Goal: Task Accomplishment & Management: Use online tool/utility

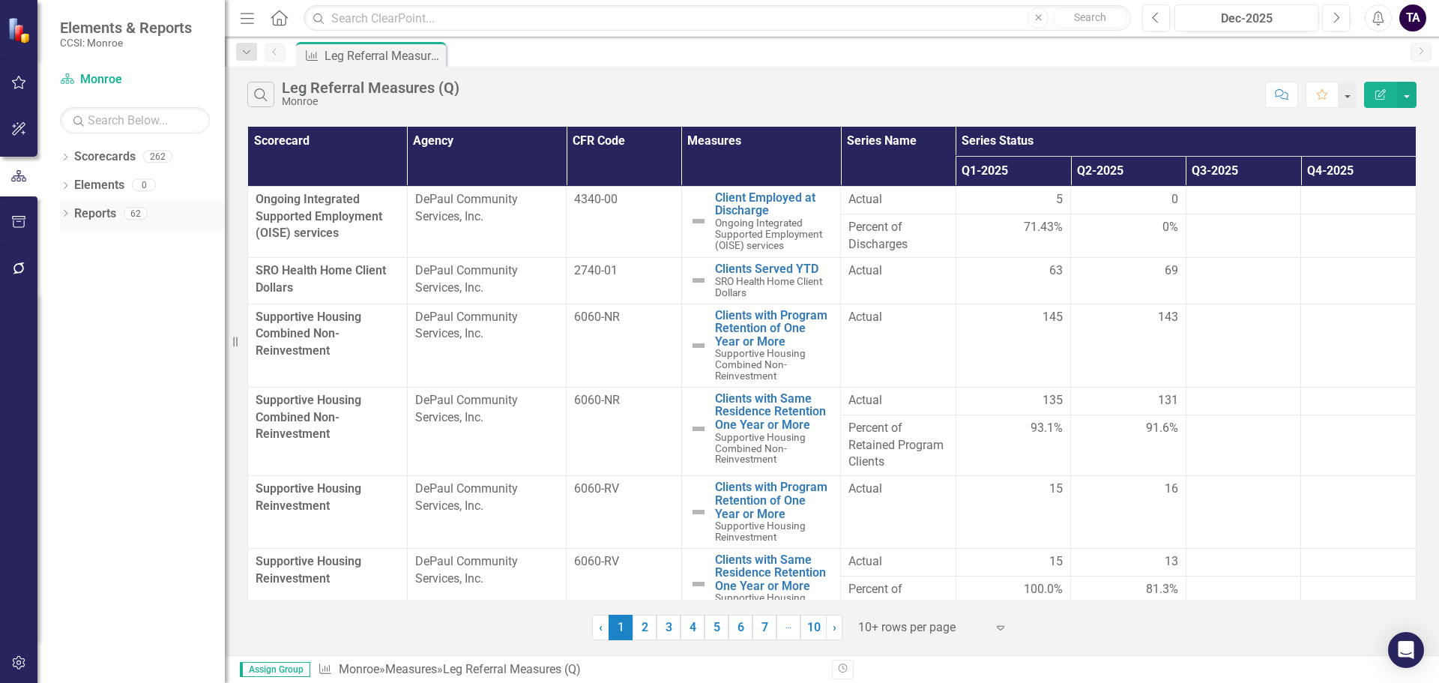
click at [67, 215] on icon "Dropdown" at bounding box center [65, 215] width 10 height 8
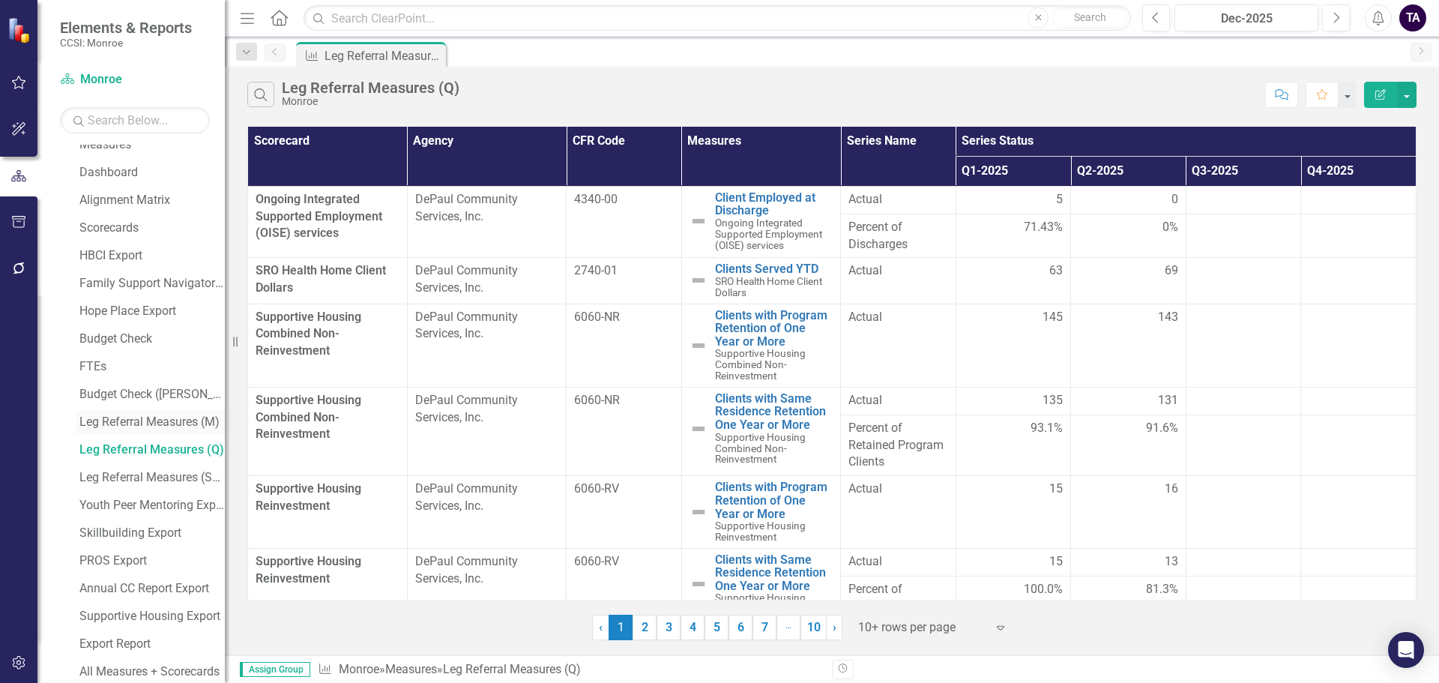
scroll to position [225, 0]
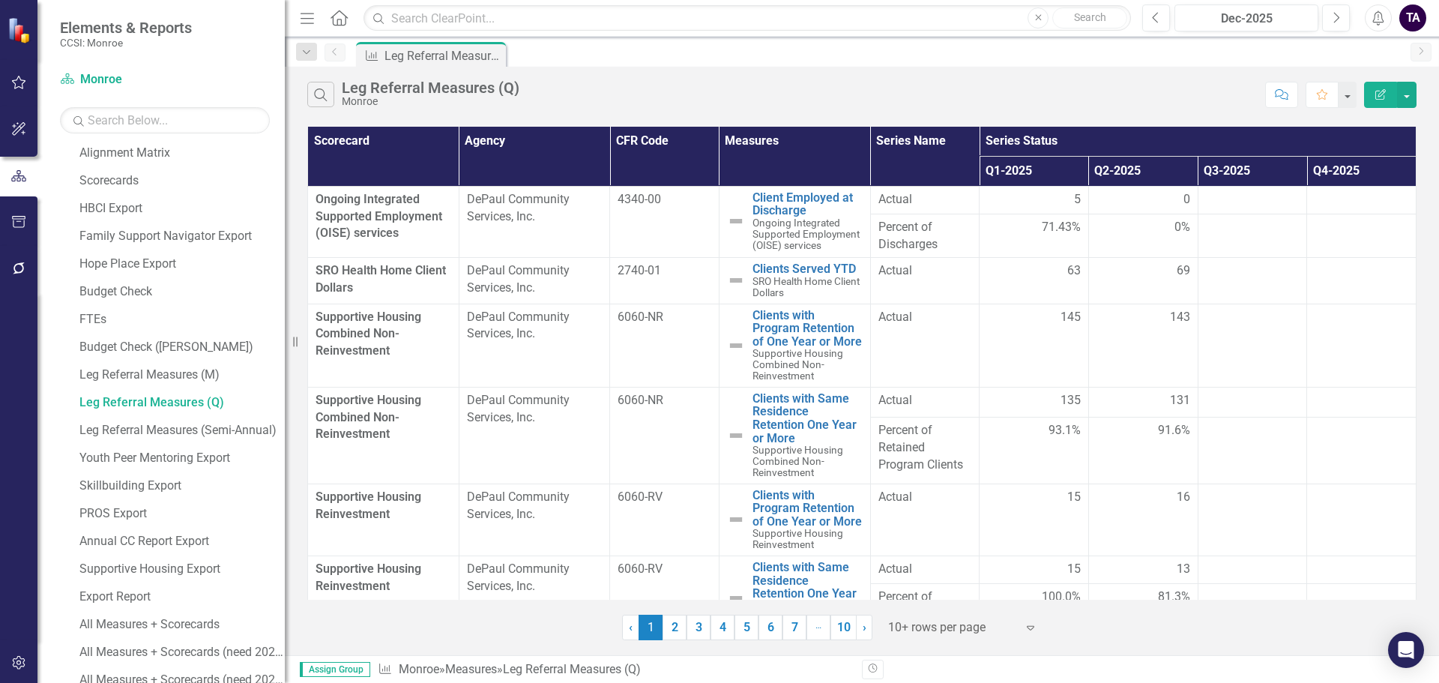
drag, startPoint x: 227, startPoint y: 404, endPoint x: 285, endPoint y: 402, distance: 57.8
click at [285, 402] on div "Resize" at bounding box center [291, 341] width 12 height 683
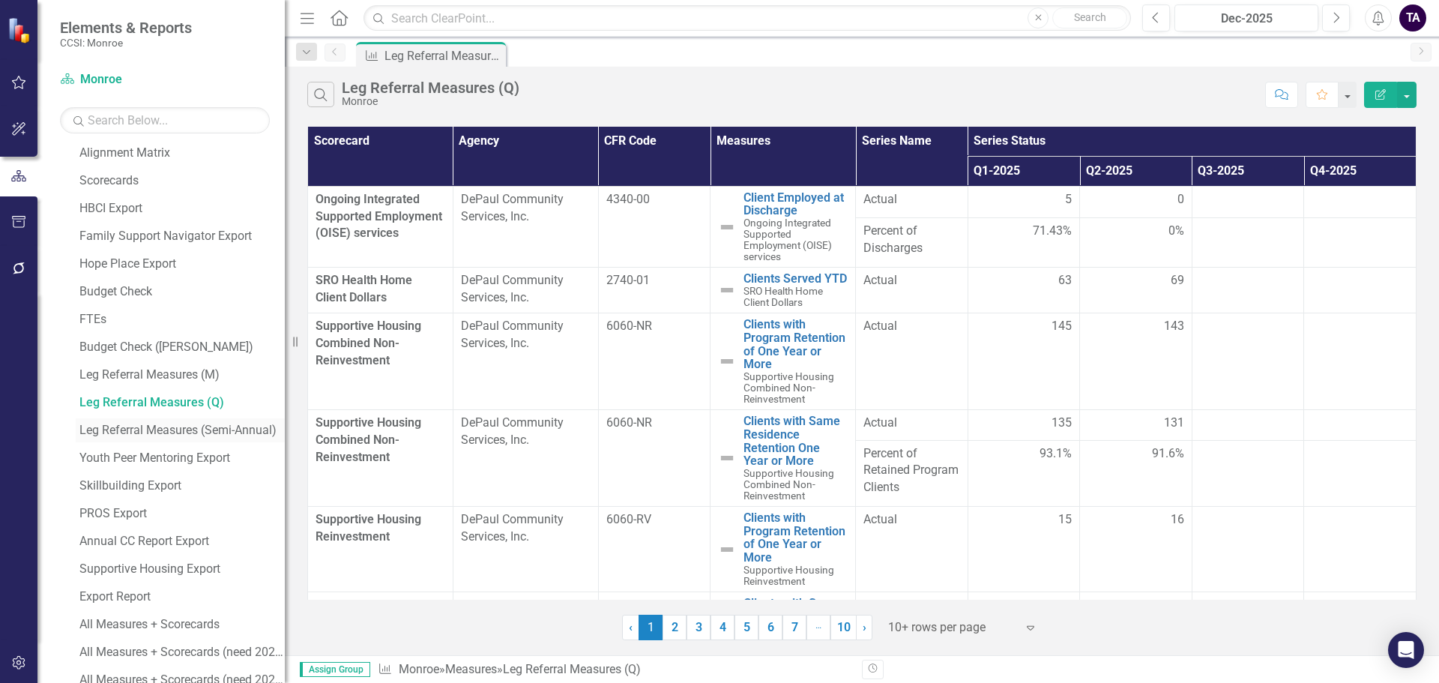
click at [185, 424] on div "Leg Referral Measures (Semi-Annual)" at bounding box center [181, 429] width 205 height 13
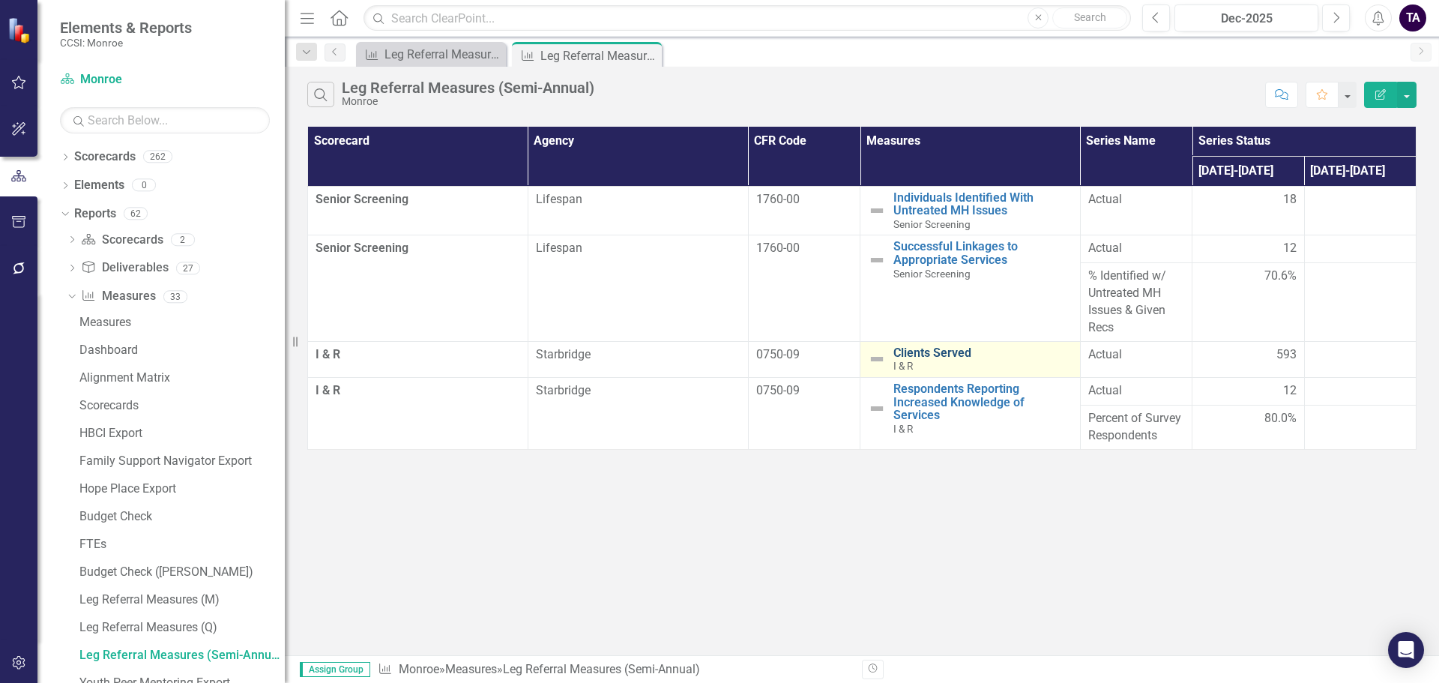
click at [943, 346] on link "Clients Served" at bounding box center [982, 352] width 179 height 13
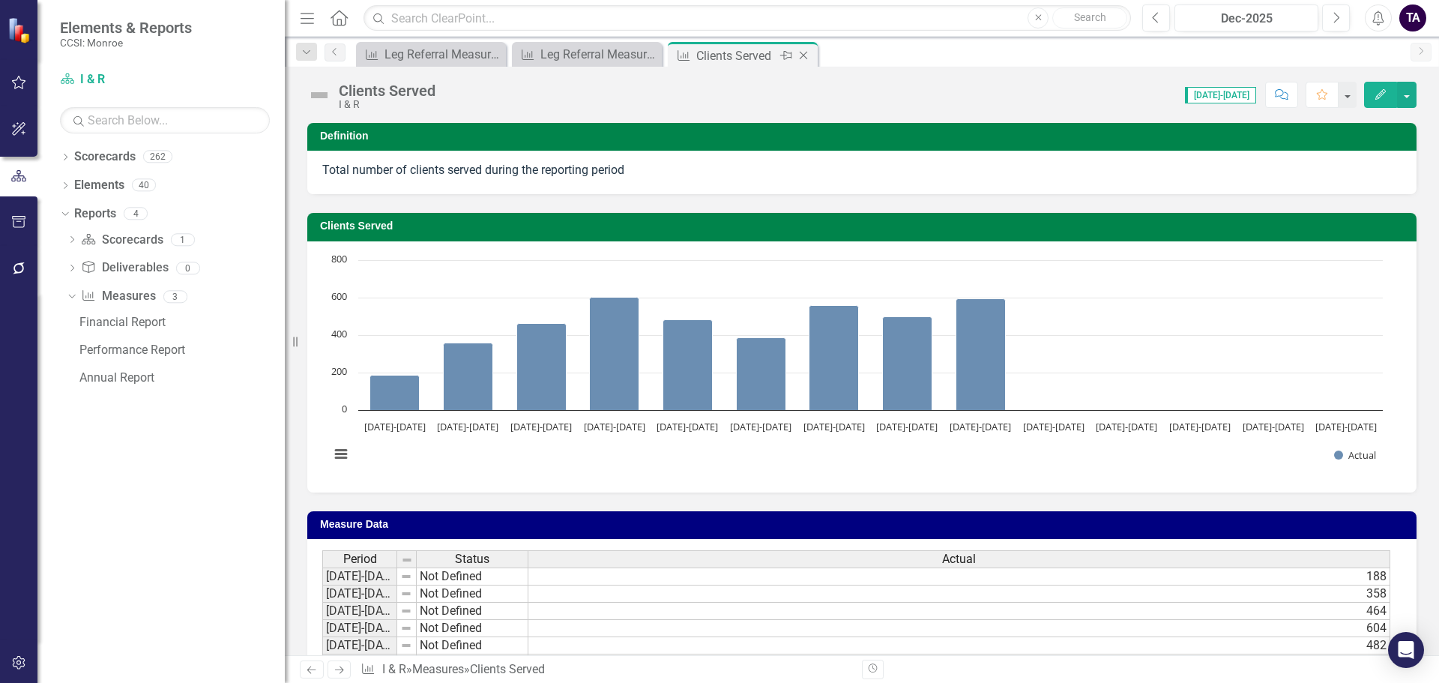
click at [802, 54] on icon at bounding box center [804, 56] width 8 height 8
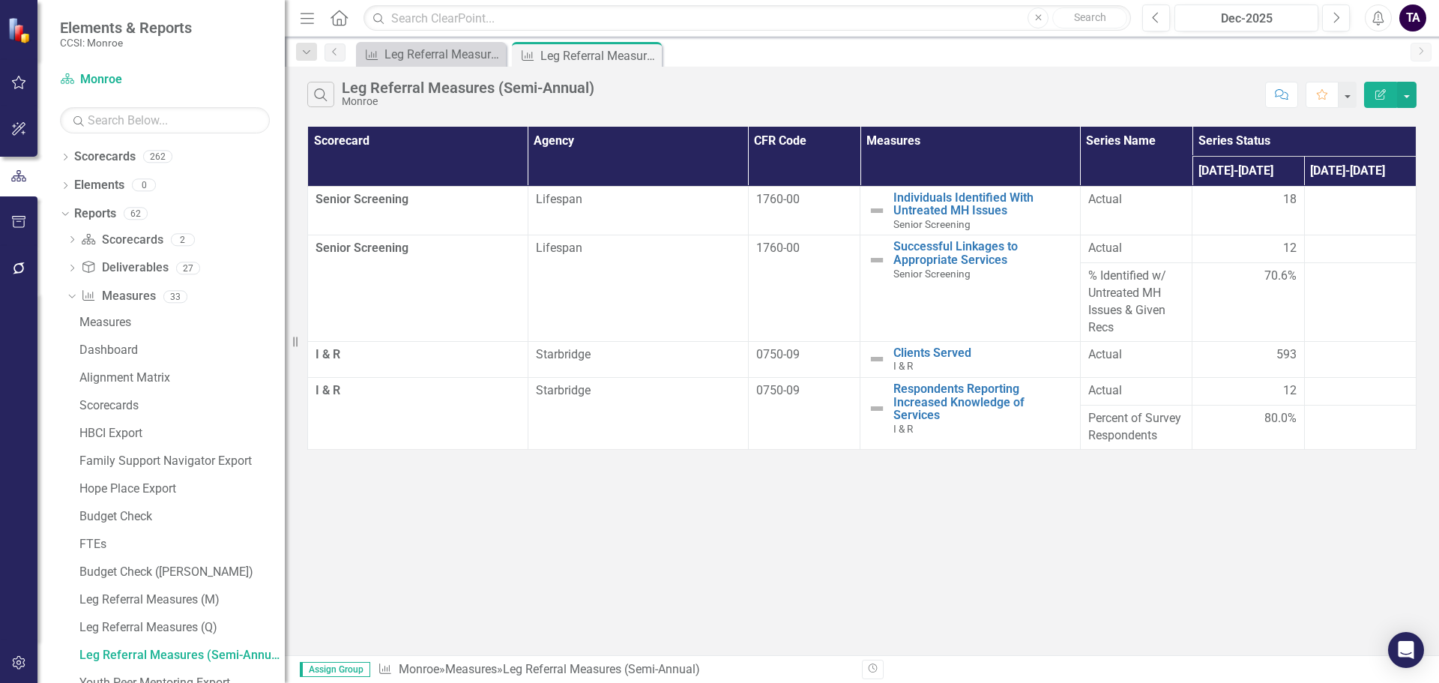
click at [442, 367] on td "I & R" at bounding box center [418, 359] width 220 height 36
click at [438, 398] on div "I & R" at bounding box center [418, 390] width 205 height 17
click at [66, 158] on icon at bounding box center [66, 157] width 4 height 7
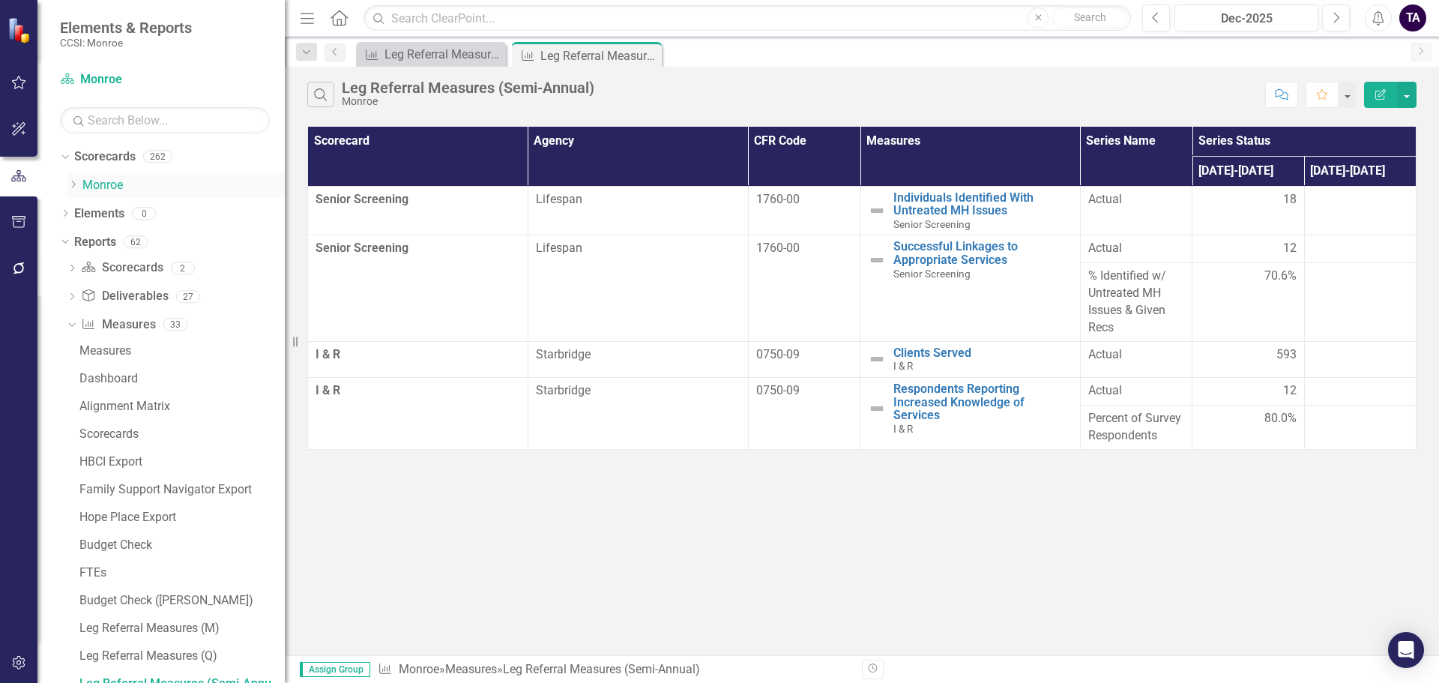
click at [73, 183] on icon at bounding box center [74, 184] width 4 height 7
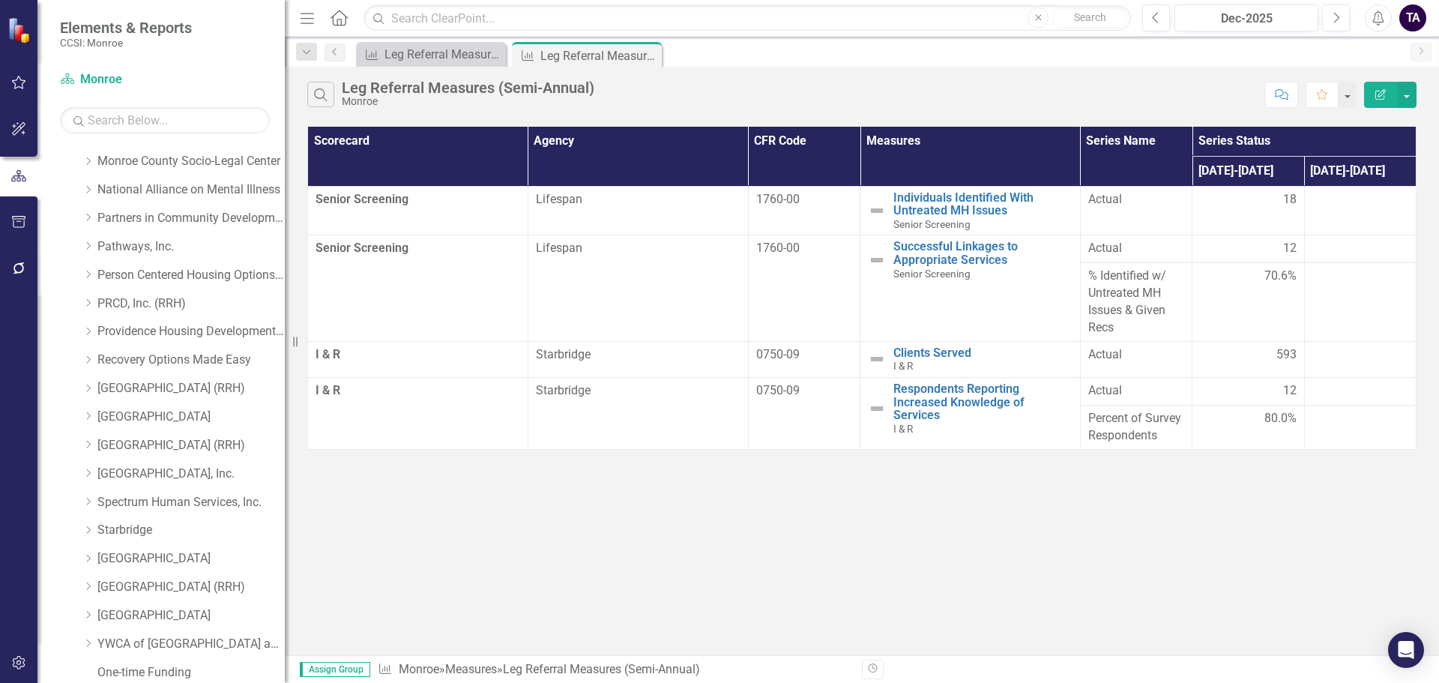
scroll to position [675, 0]
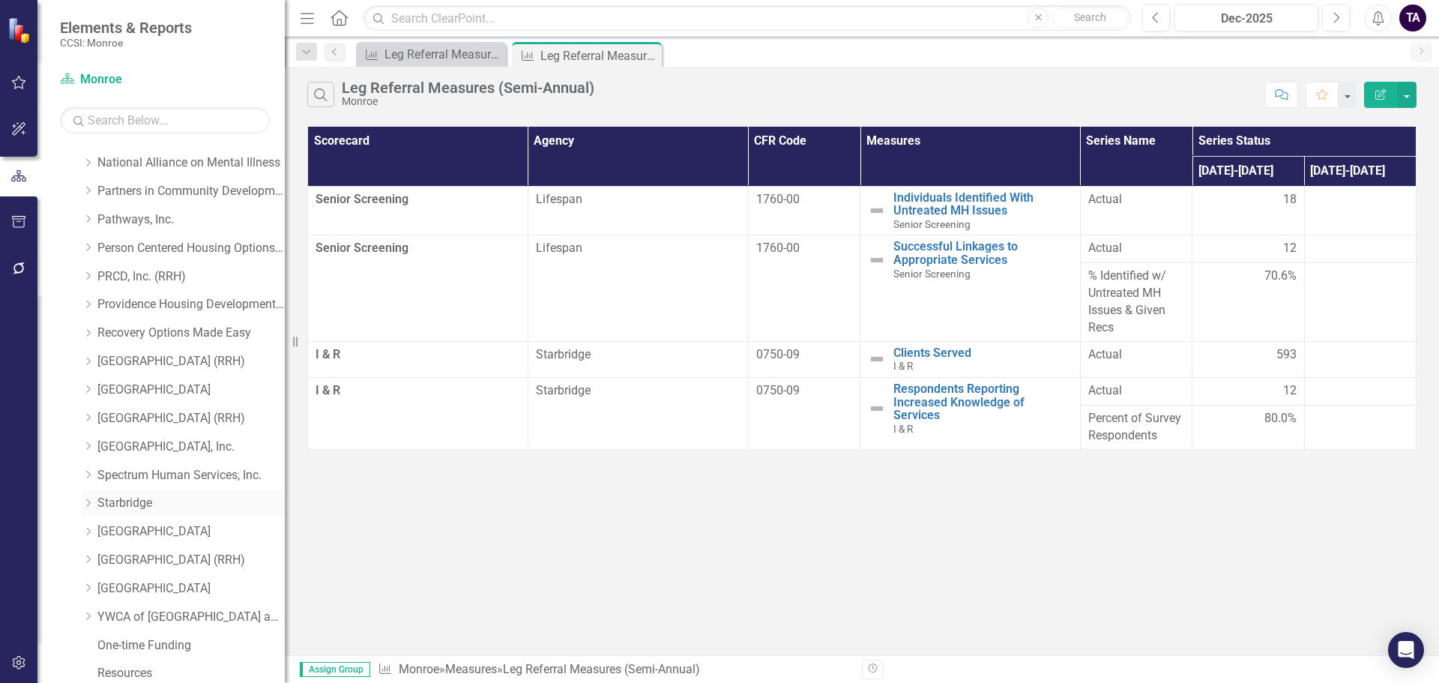
click at [85, 503] on icon "Dropdown" at bounding box center [87, 502] width 11 height 9
click at [109, 561] on div "I & R" at bounding box center [183, 562] width 202 height 28
click at [131, 561] on link "I & R" at bounding box center [198, 560] width 172 height 17
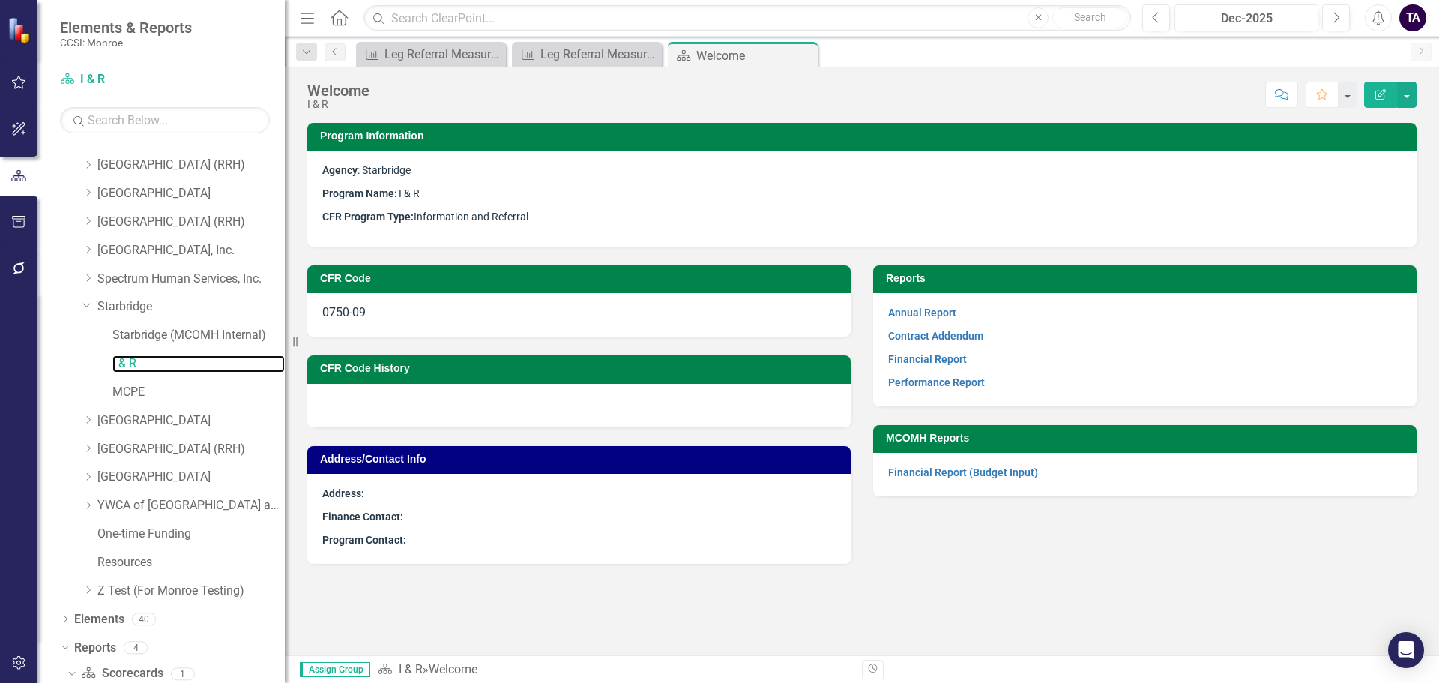
scroll to position [899, 0]
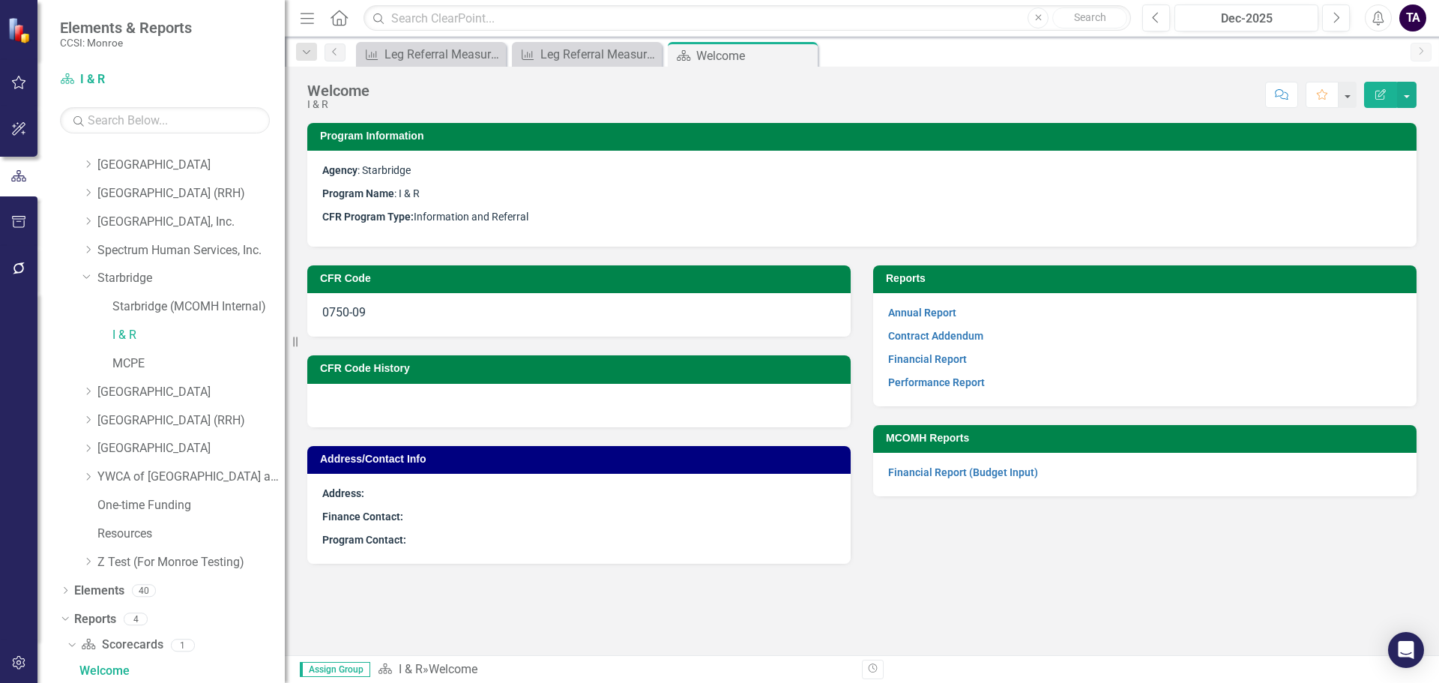
click at [852, 402] on div "CFR Code History" at bounding box center [579, 382] width 566 height 90
click at [857, 402] on div "CFR Code History" at bounding box center [579, 382] width 566 height 90
click at [902, 383] on link "Performance Report" at bounding box center [936, 382] width 97 height 12
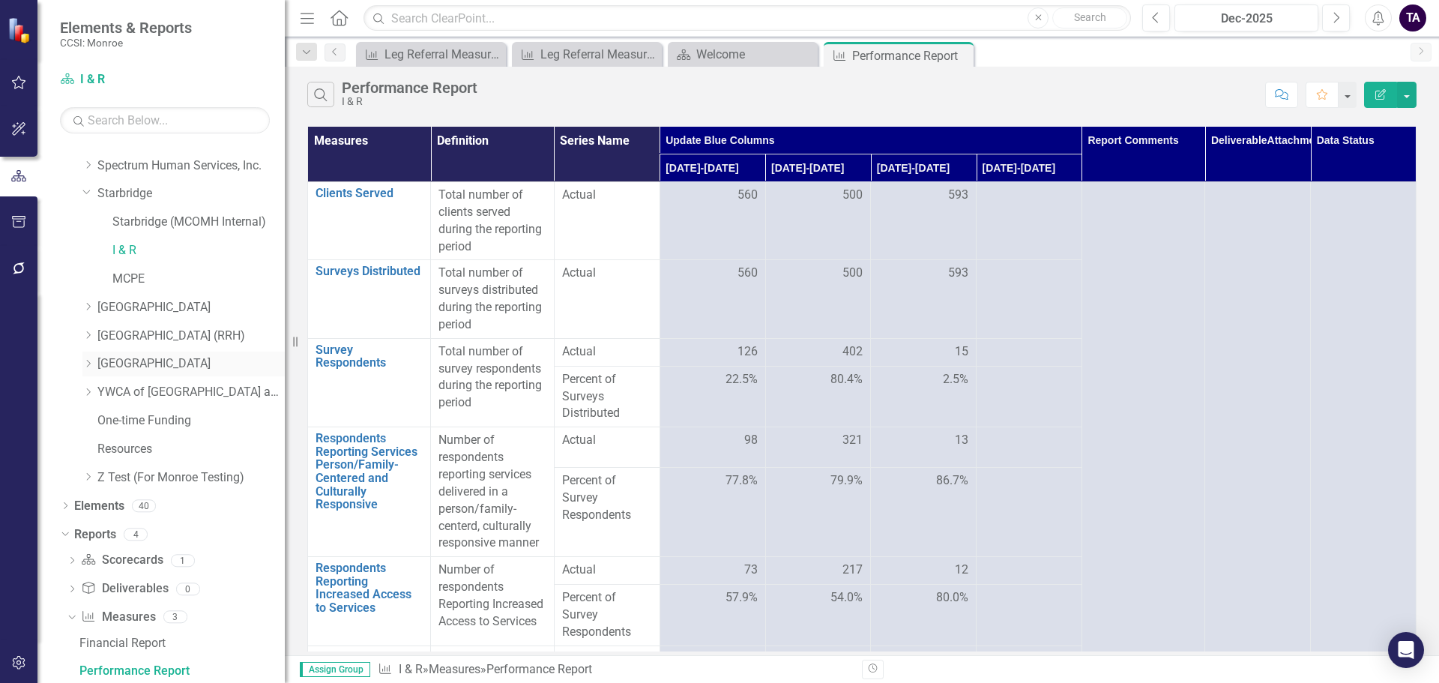
scroll to position [909, 0]
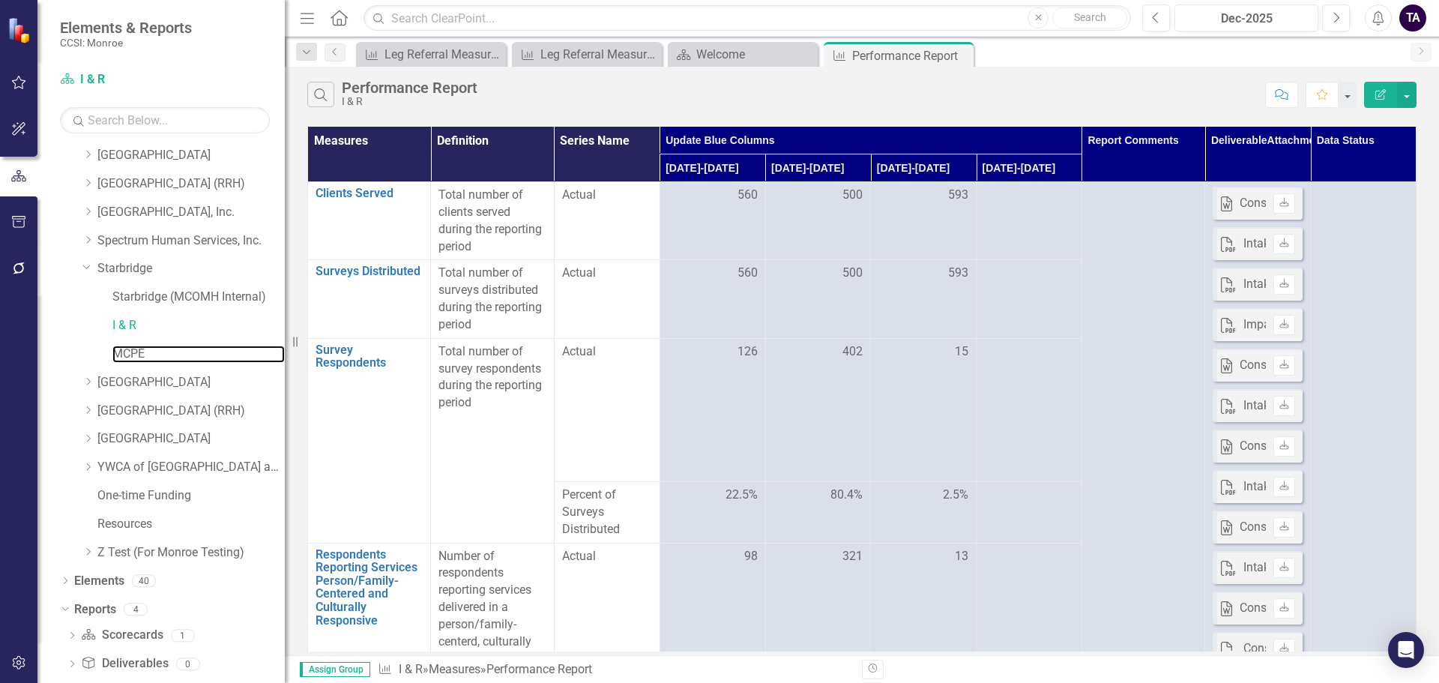
drag, startPoint x: 130, startPoint y: 355, endPoint x: 293, endPoint y: 354, distance: 162.6
click at [130, 355] on link "MCPE" at bounding box center [198, 354] width 172 height 17
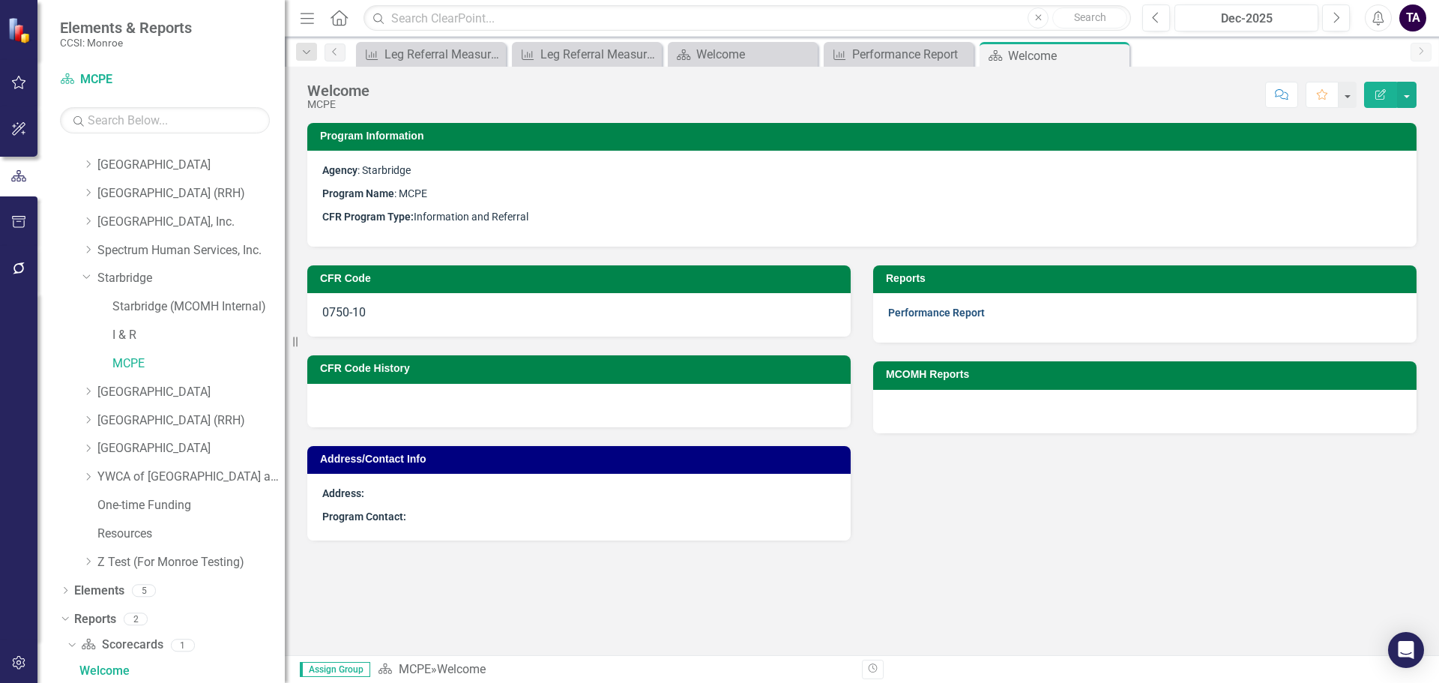
click at [917, 309] on link "Performance Report" at bounding box center [936, 313] width 97 height 12
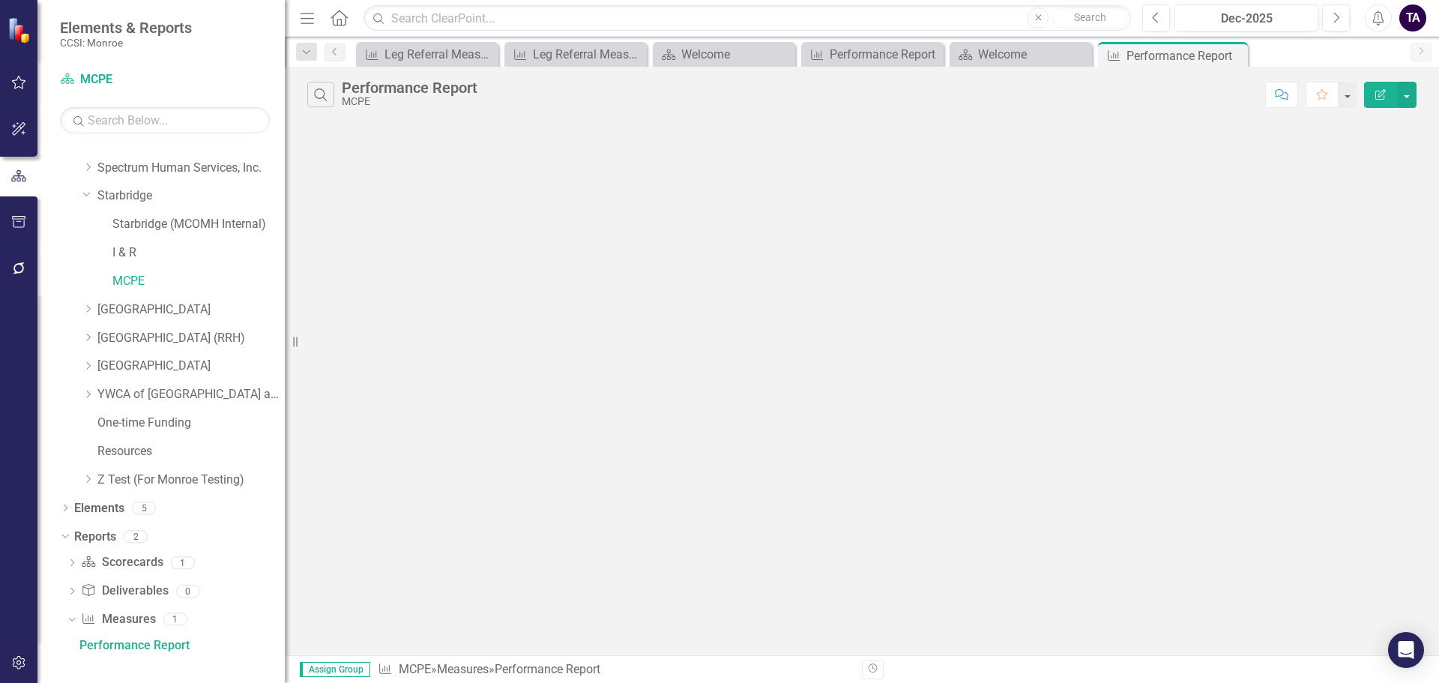
scroll to position [956, 0]
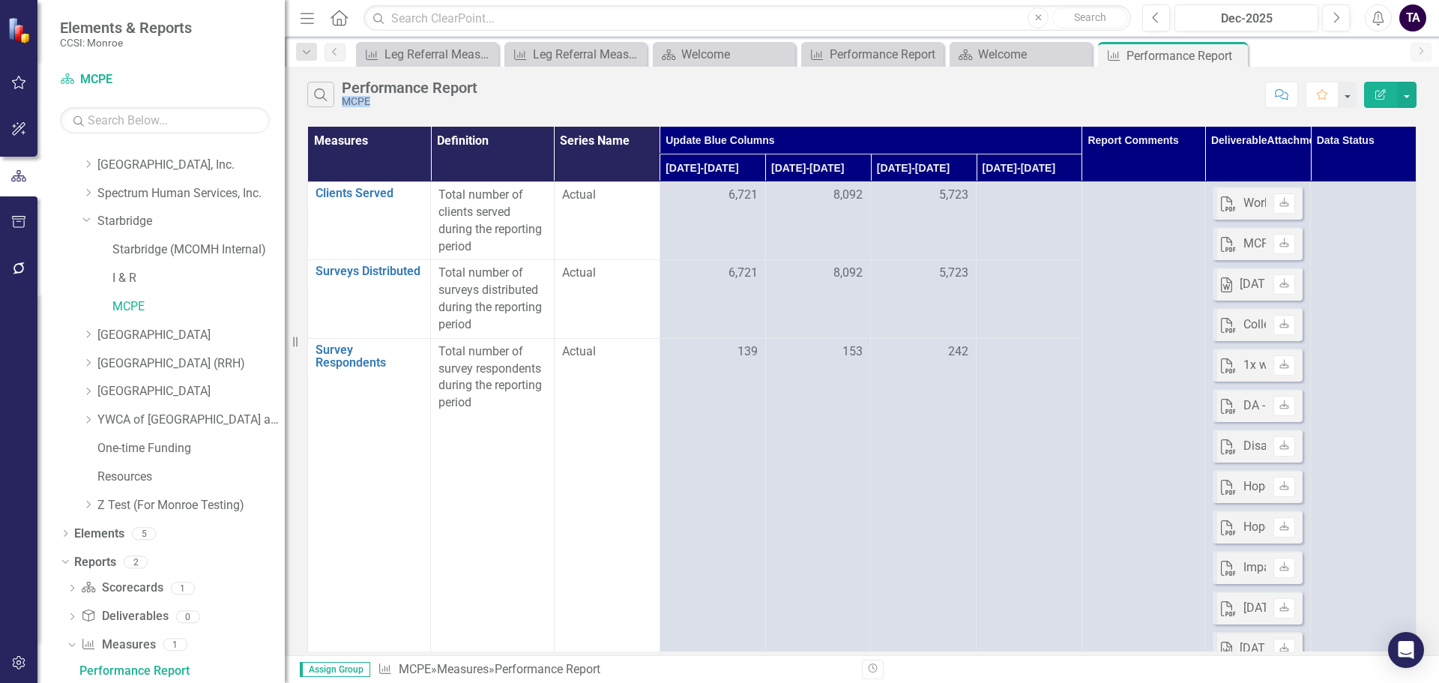
drag, startPoint x: 378, startPoint y: 99, endPoint x: 345, endPoint y: 105, distance: 34.3
click at [345, 105] on div "MCPE" at bounding box center [410, 101] width 136 height 11
click at [404, 97] on div "MCPE" at bounding box center [410, 101] width 136 height 11
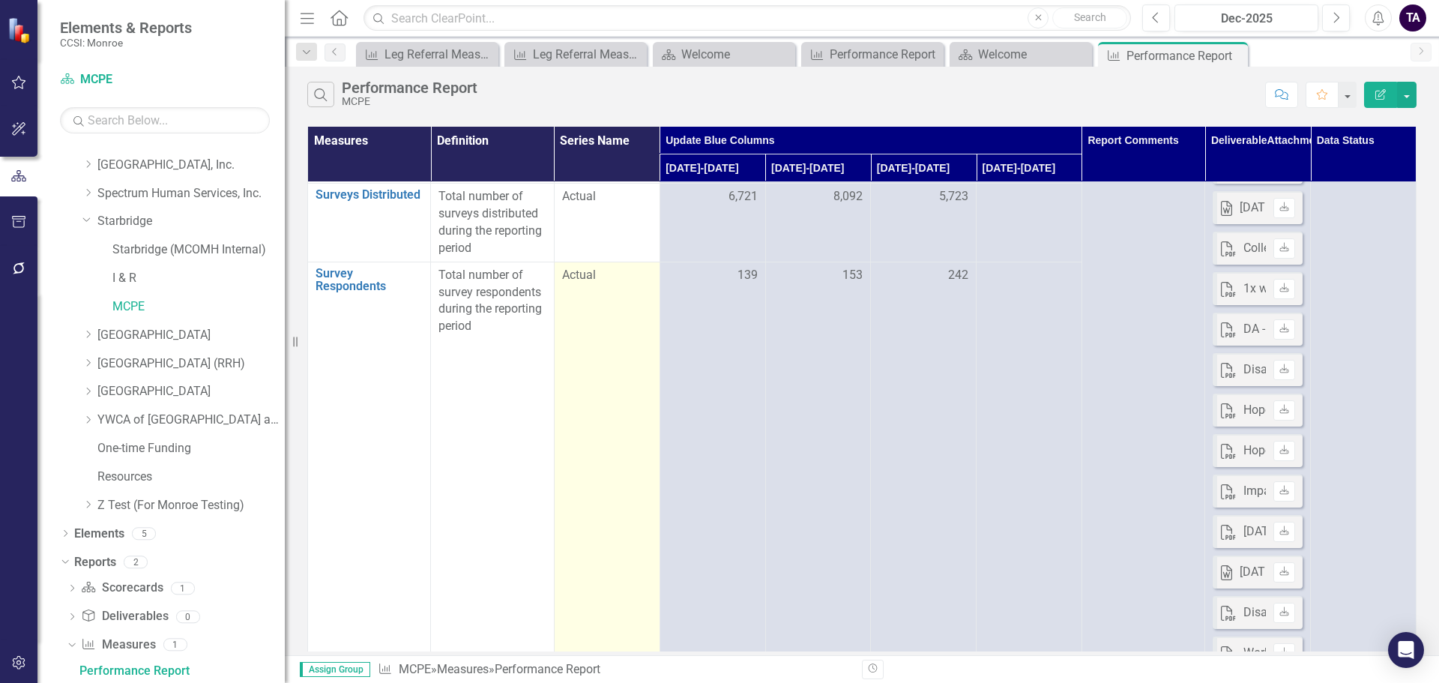
scroll to position [0, 0]
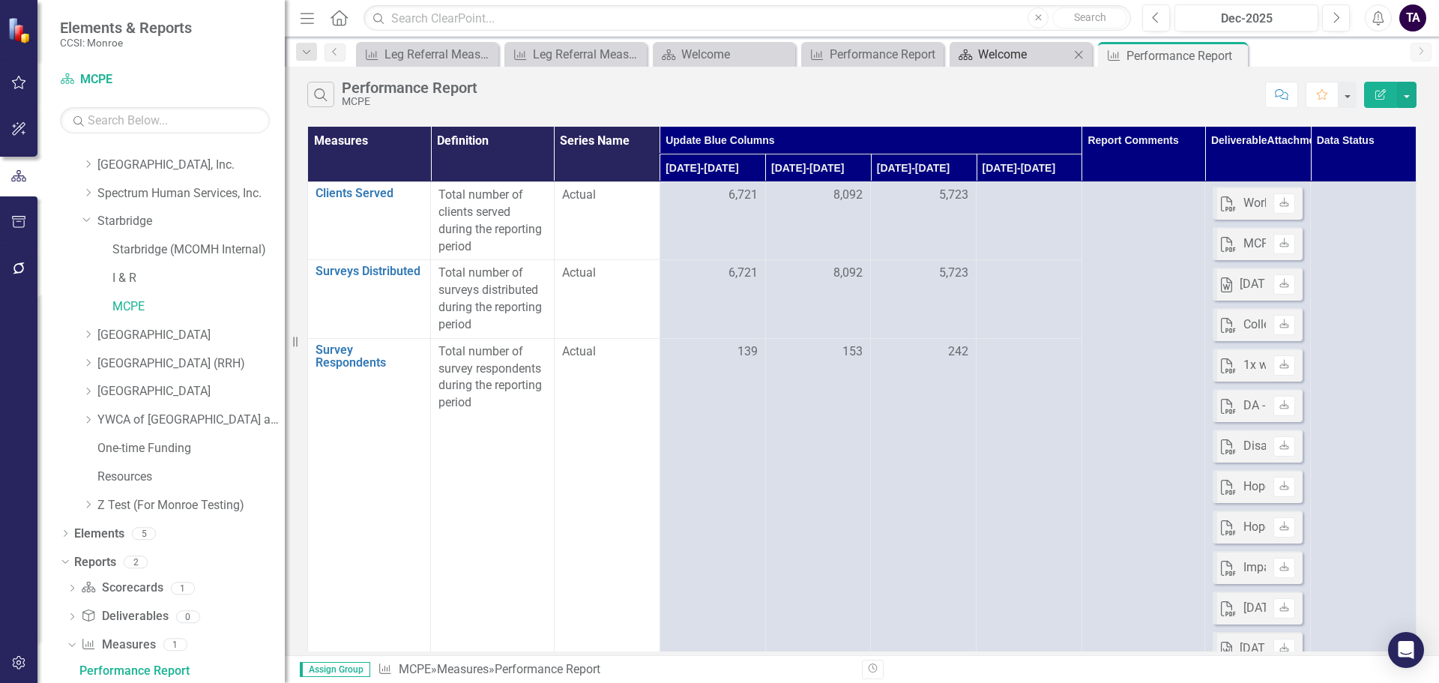
click at [1021, 48] on div "Welcome" at bounding box center [1023, 54] width 91 height 19
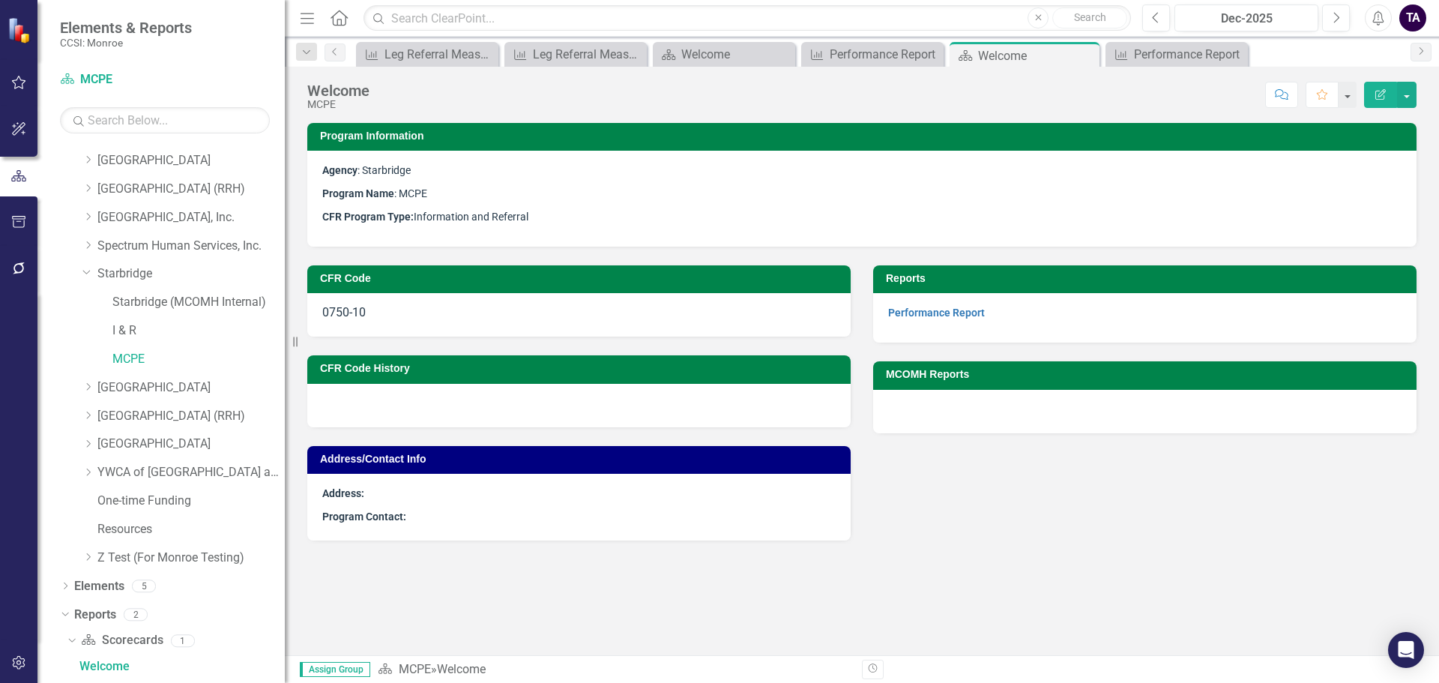
scroll to position [899, 0]
click at [731, 55] on div "Welcome" at bounding box center [726, 54] width 91 height 19
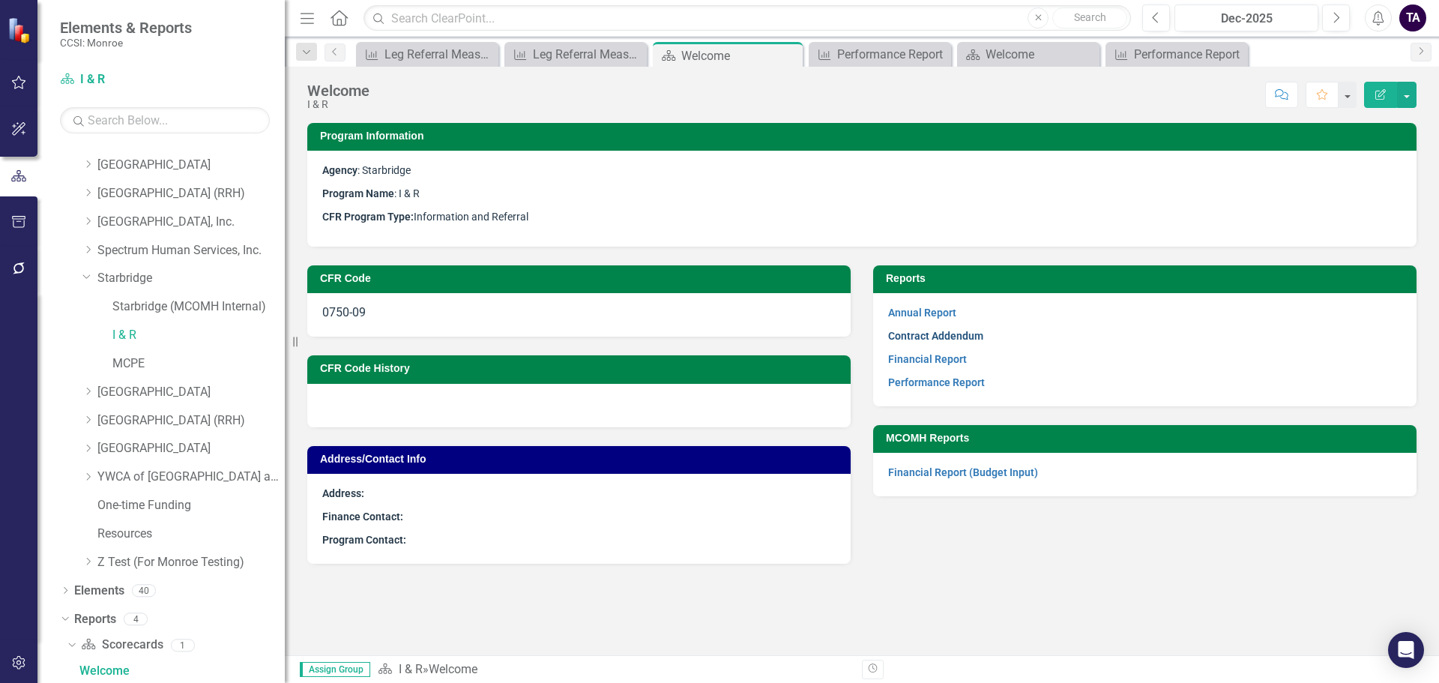
click at [918, 333] on link "Contract Addendum" at bounding box center [935, 336] width 95 height 12
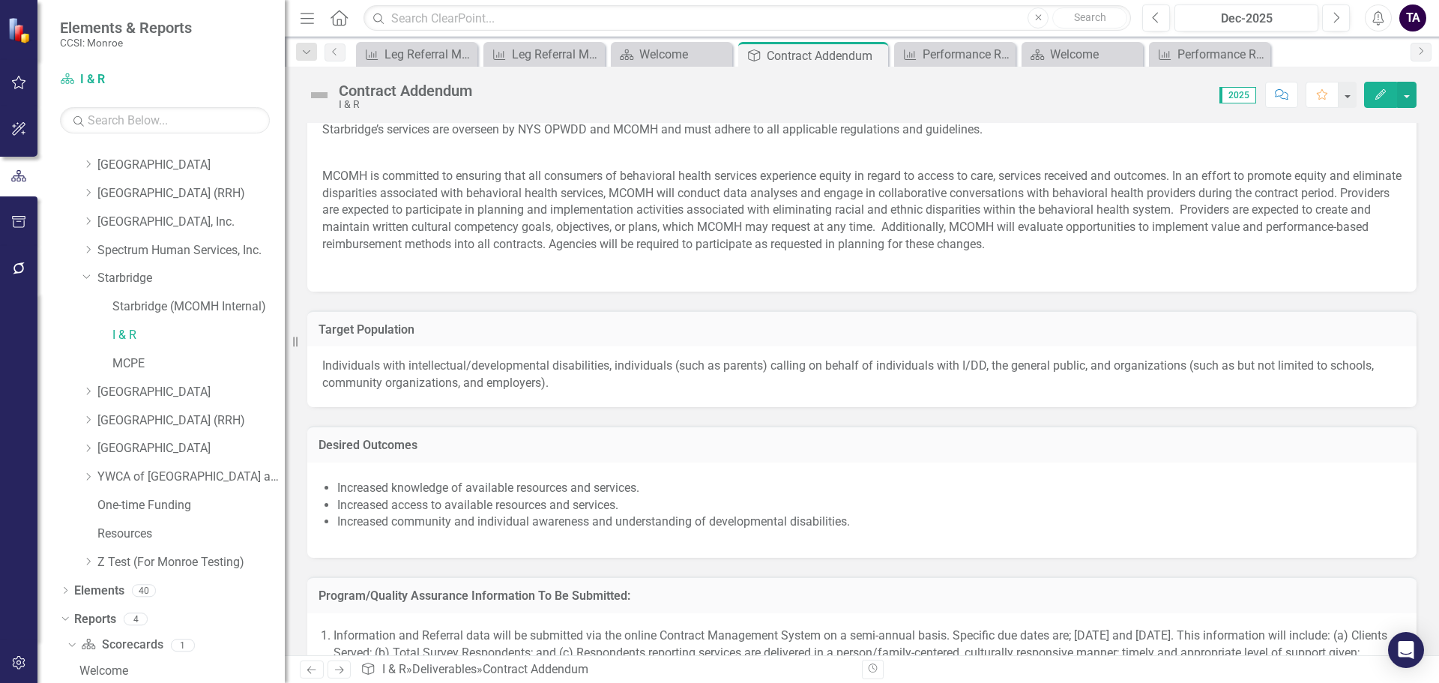
scroll to position [836, 0]
click at [672, 51] on div "Welcome" at bounding box center [674, 54] width 70 height 19
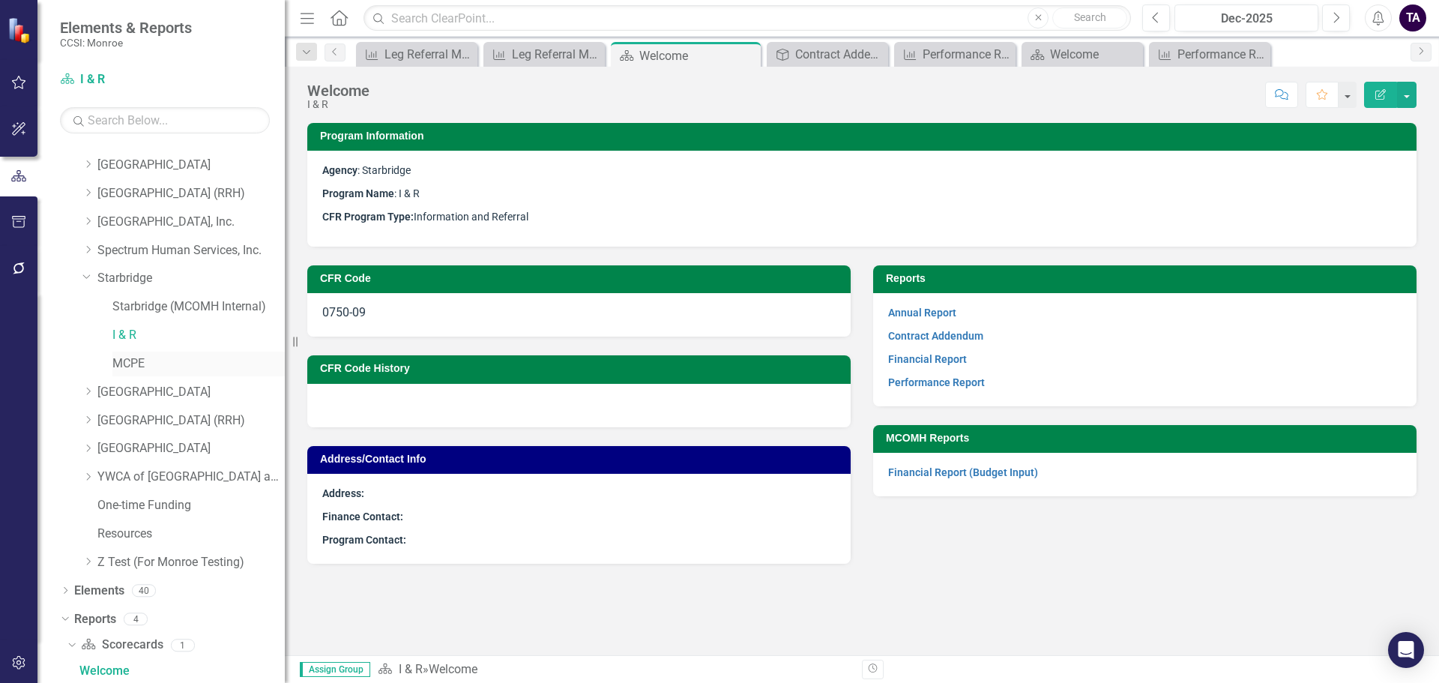
click at [127, 358] on link "MCPE" at bounding box center [198, 363] width 172 height 17
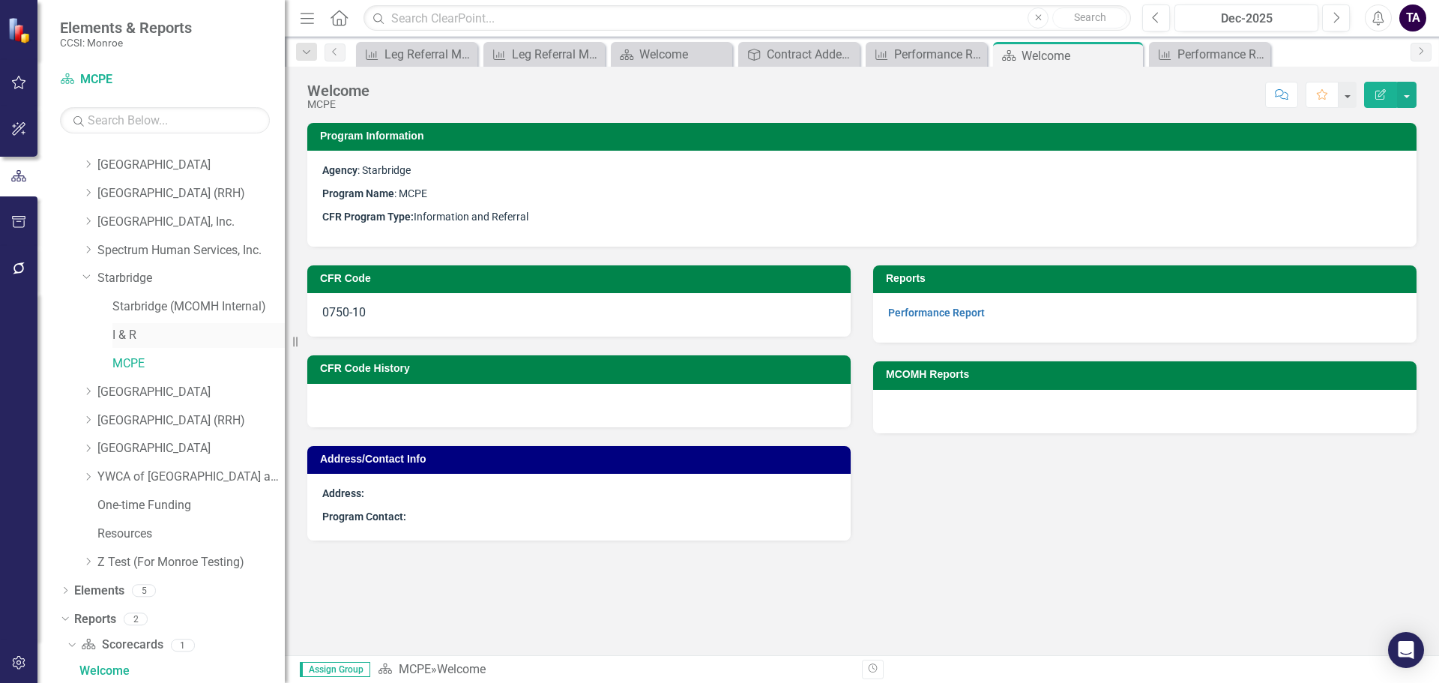
click at [130, 338] on link "I & R" at bounding box center [198, 335] width 172 height 17
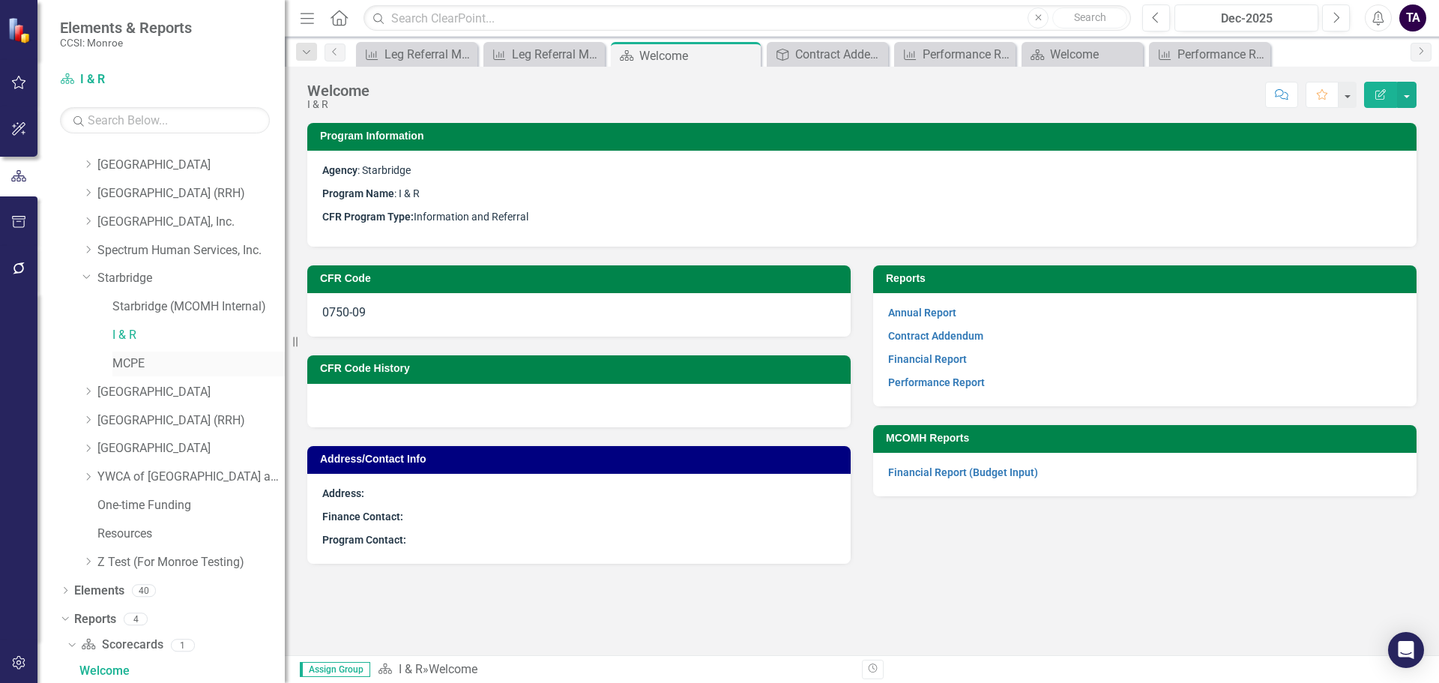
click at [133, 361] on link "MCPE" at bounding box center [198, 363] width 172 height 17
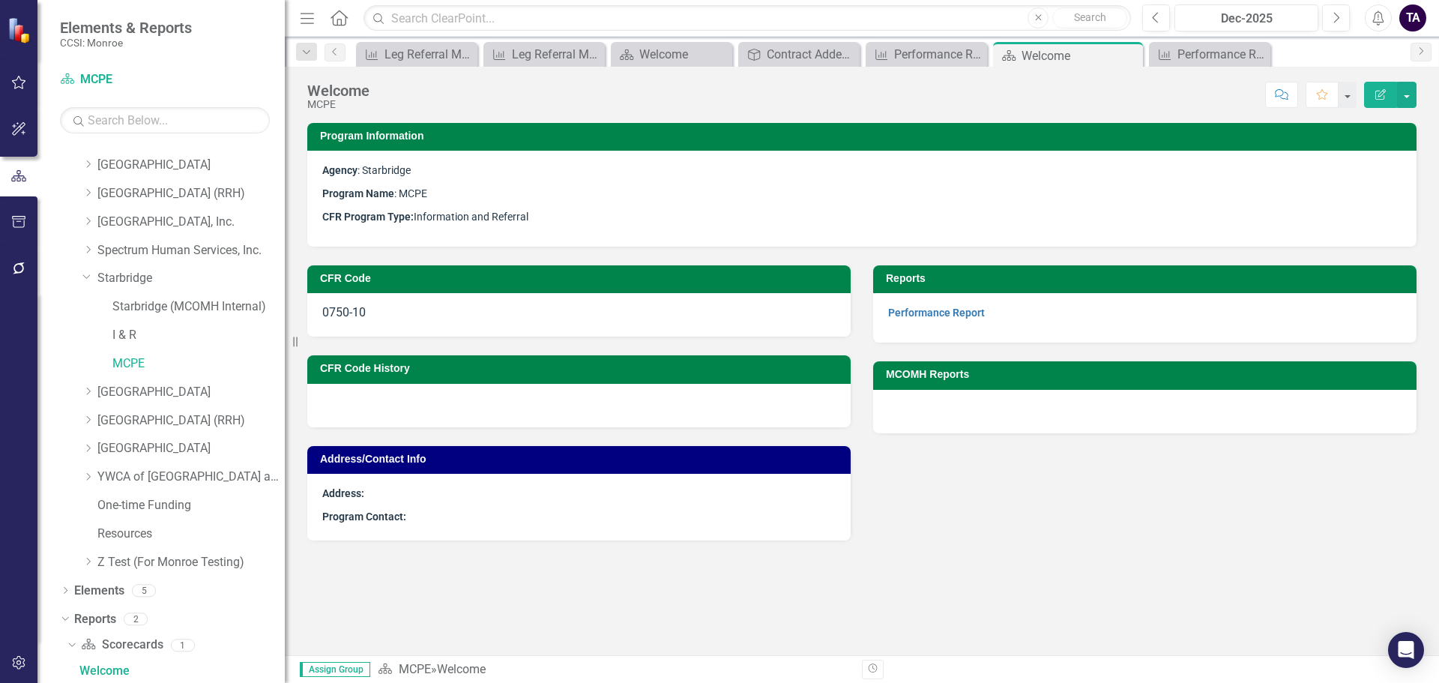
click at [1133, 518] on div "CFR Code 0750-10 CFR Code History Address/Contact Info Address: Program Contact…" at bounding box center [862, 394] width 1132 height 294
click at [1198, 59] on div "Performance Report" at bounding box center [1212, 54] width 70 height 19
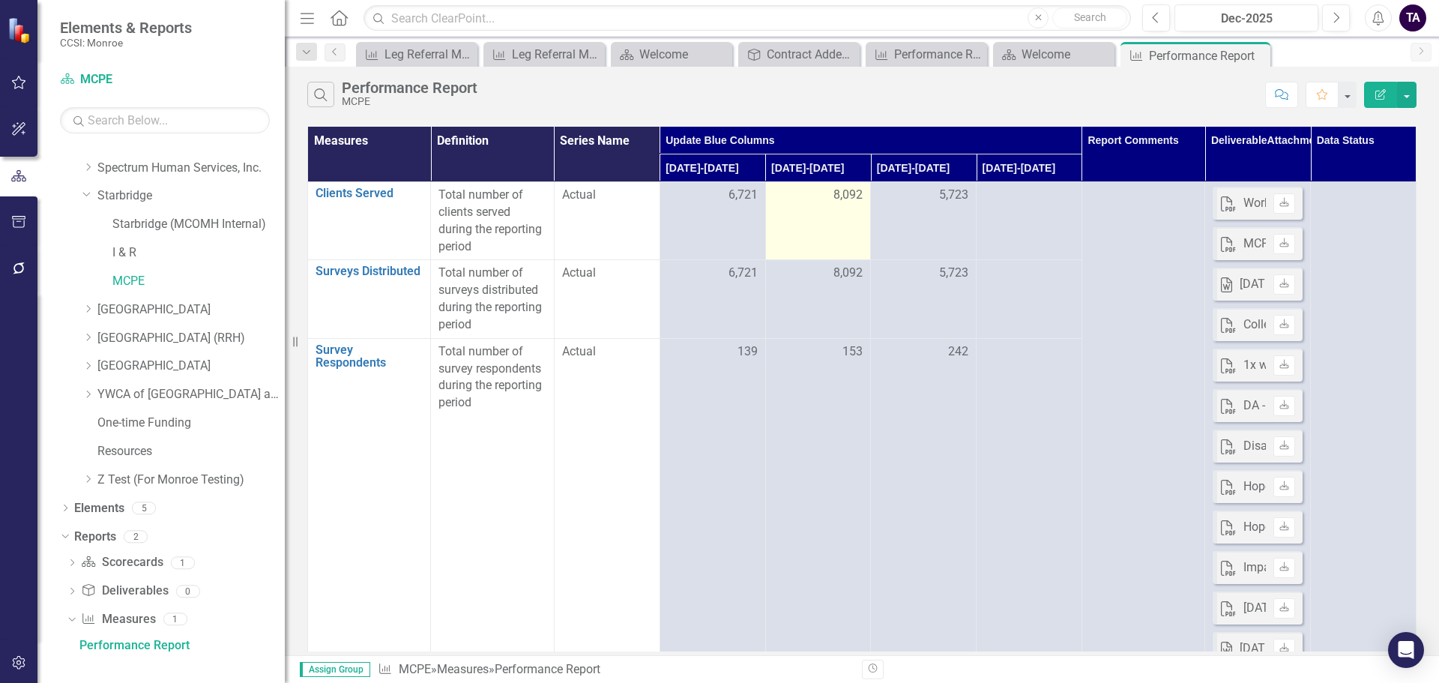
scroll to position [956, 0]
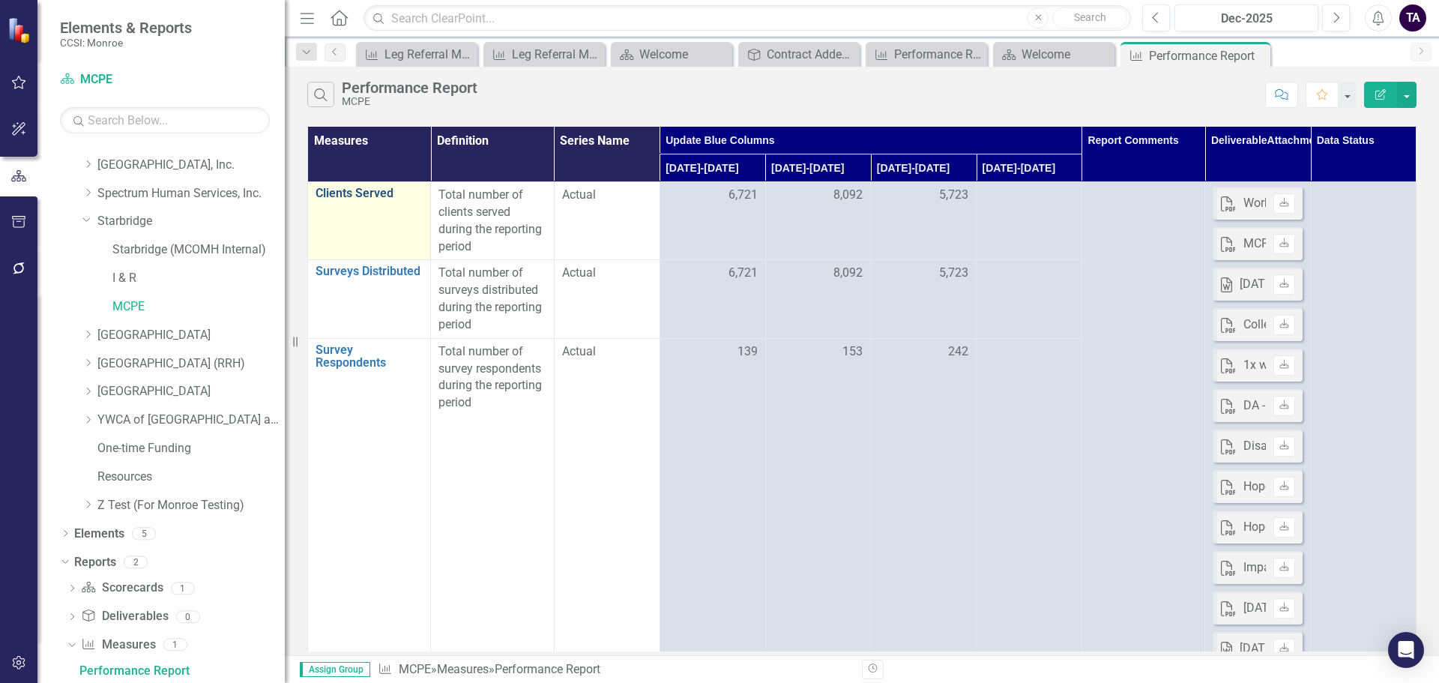
click at [351, 197] on link "Clients Served" at bounding box center [369, 193] width 107 height 13
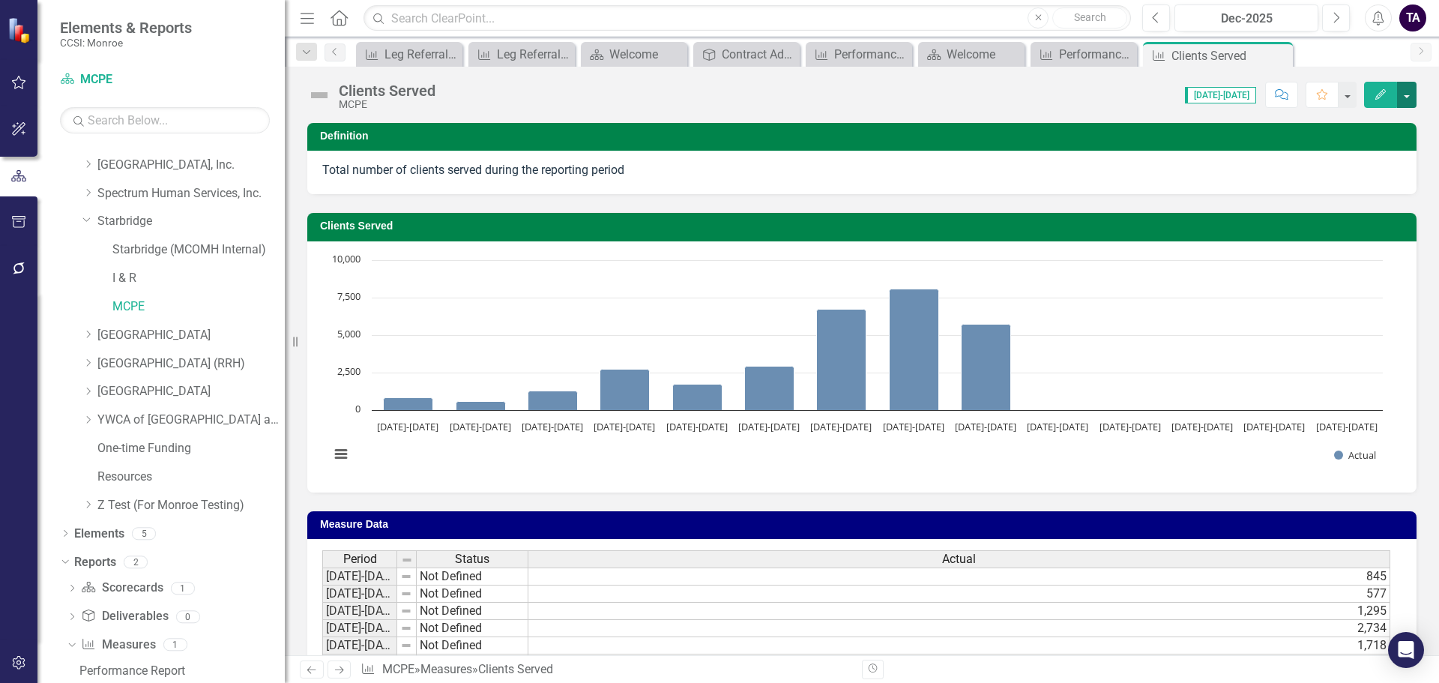
click at [1405, 89] on button "button" at bounding box center [1406, 95] width 19 height 26
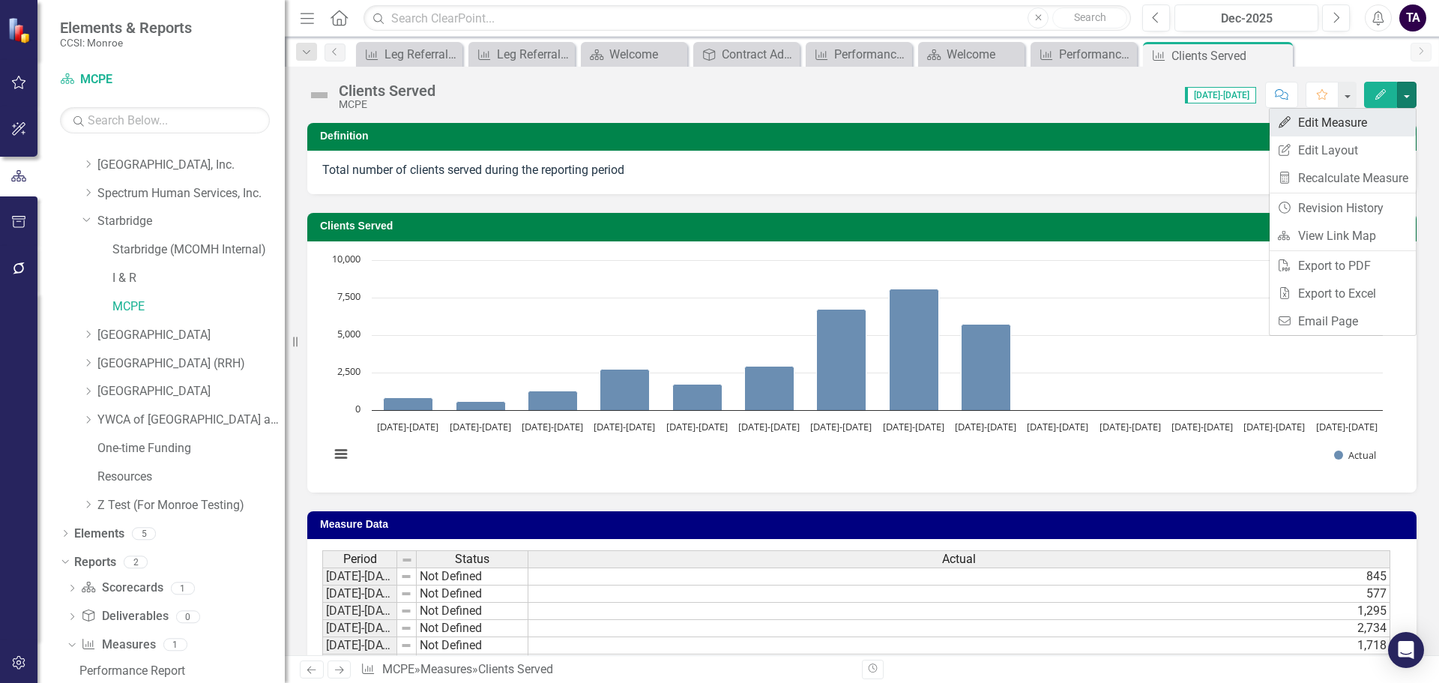
click at [1334, 127] on link "Edit Edit Measure" at bounding box center [1343, 123] width 146 height 28
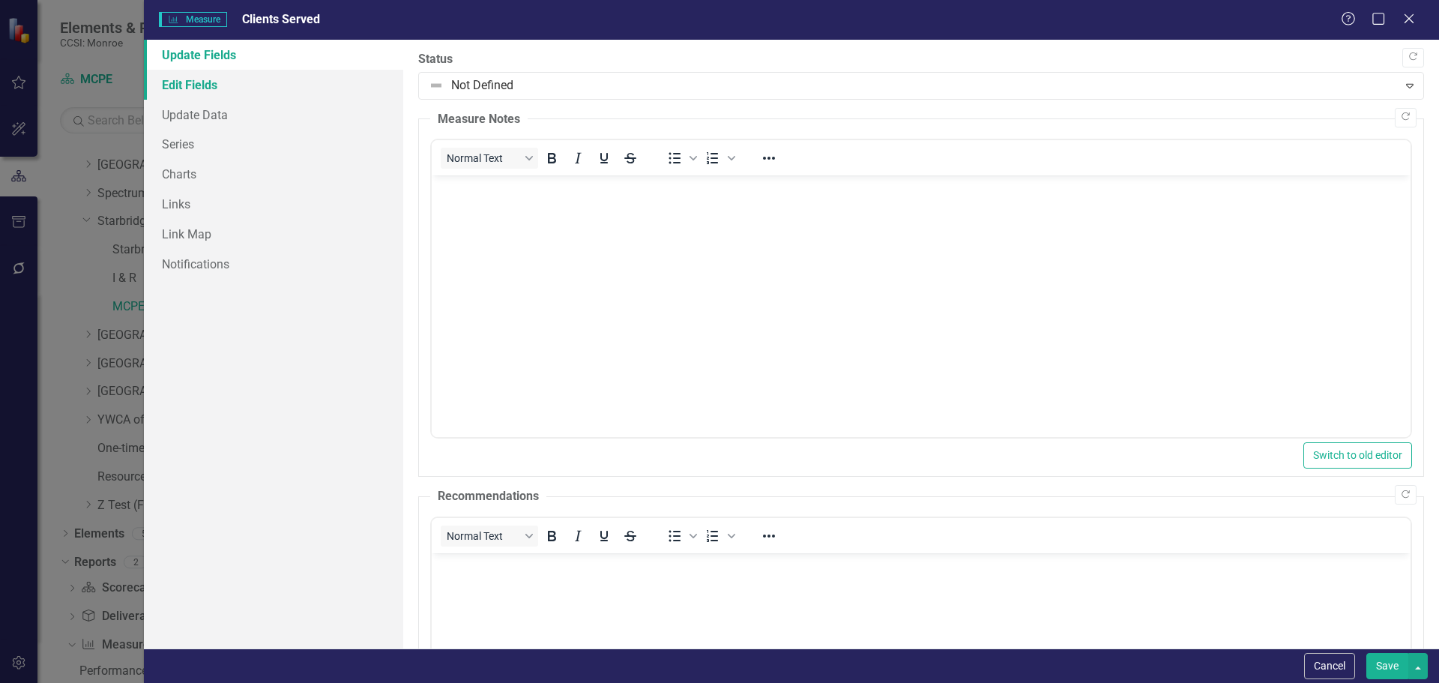
click at [197, 81] on link "Edit Fields" at bounding box center [273, 85] width 259 height 30
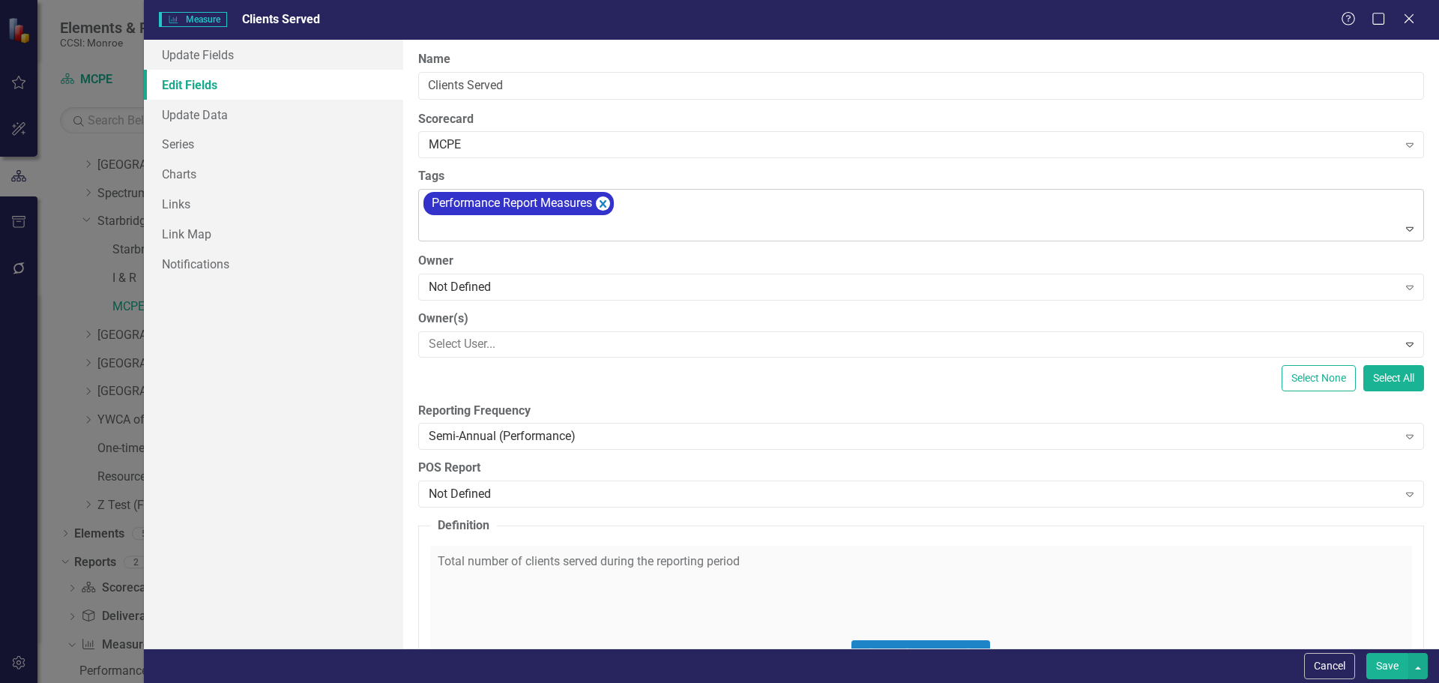
click at [676, 202] on div "Performance Report Measures" at bounding box center [922, 215] width 1002 height 51
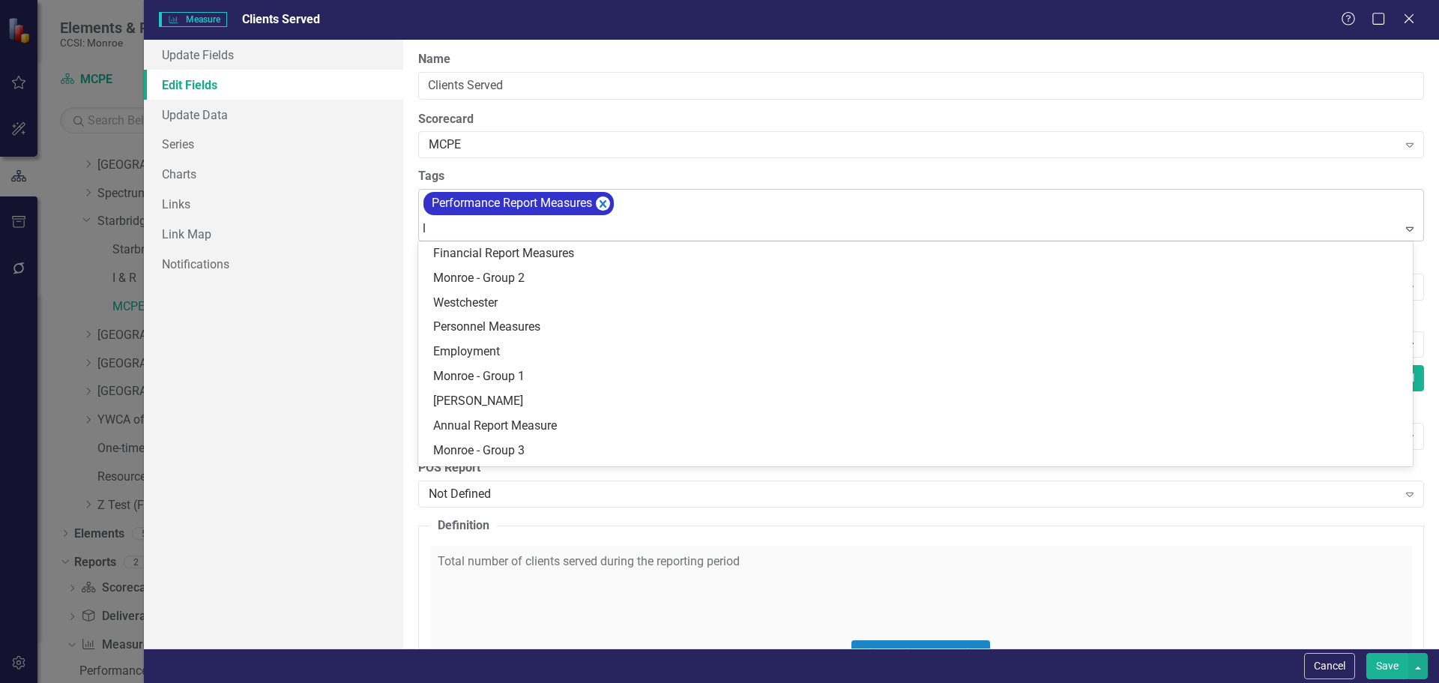
type input "leg"
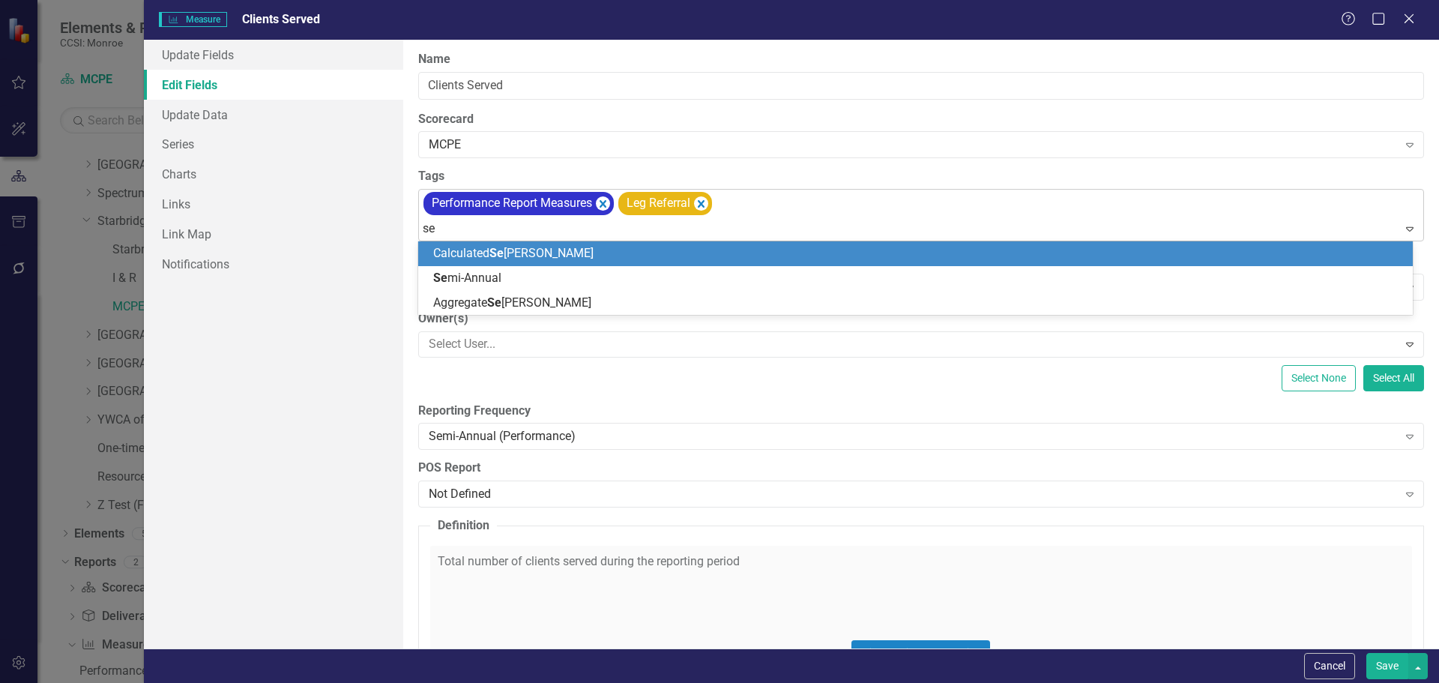
type input "sem"
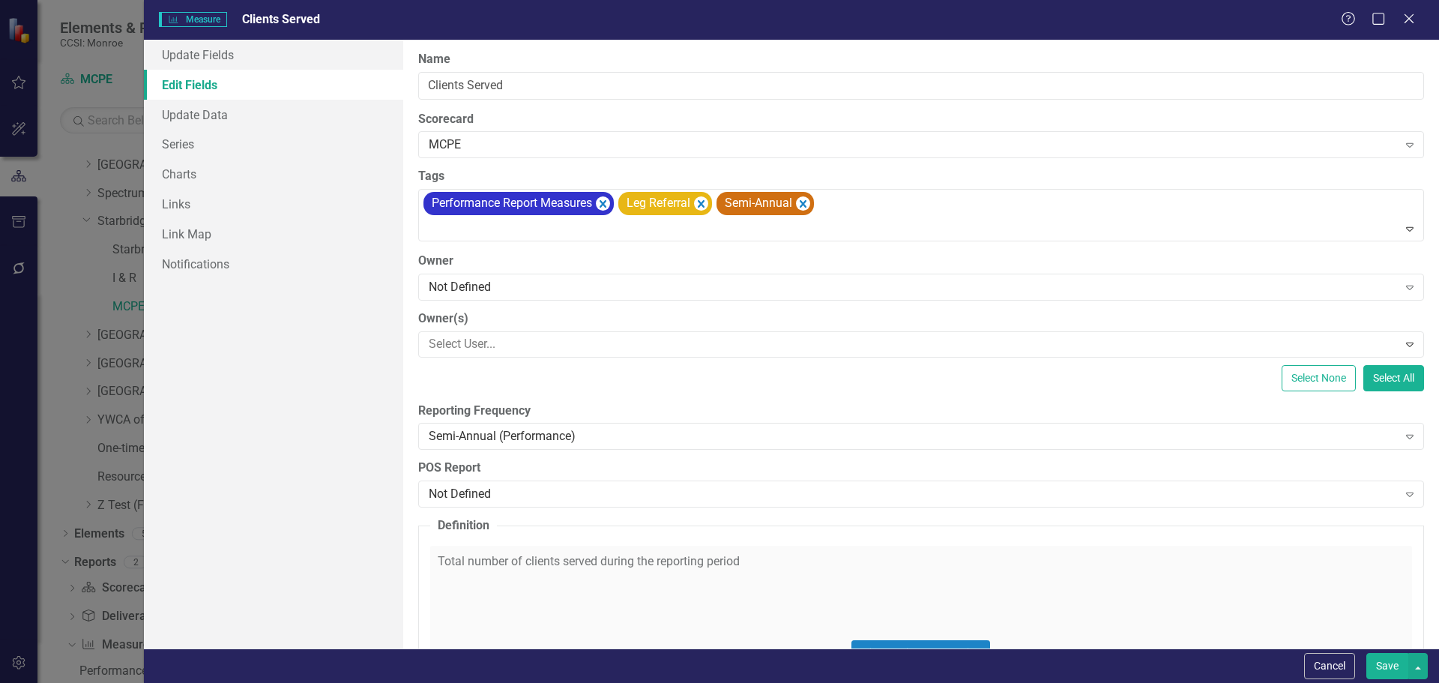
click at [1376, 669] on button "Save" at bounding box center [1387, 666] width 42 height 26
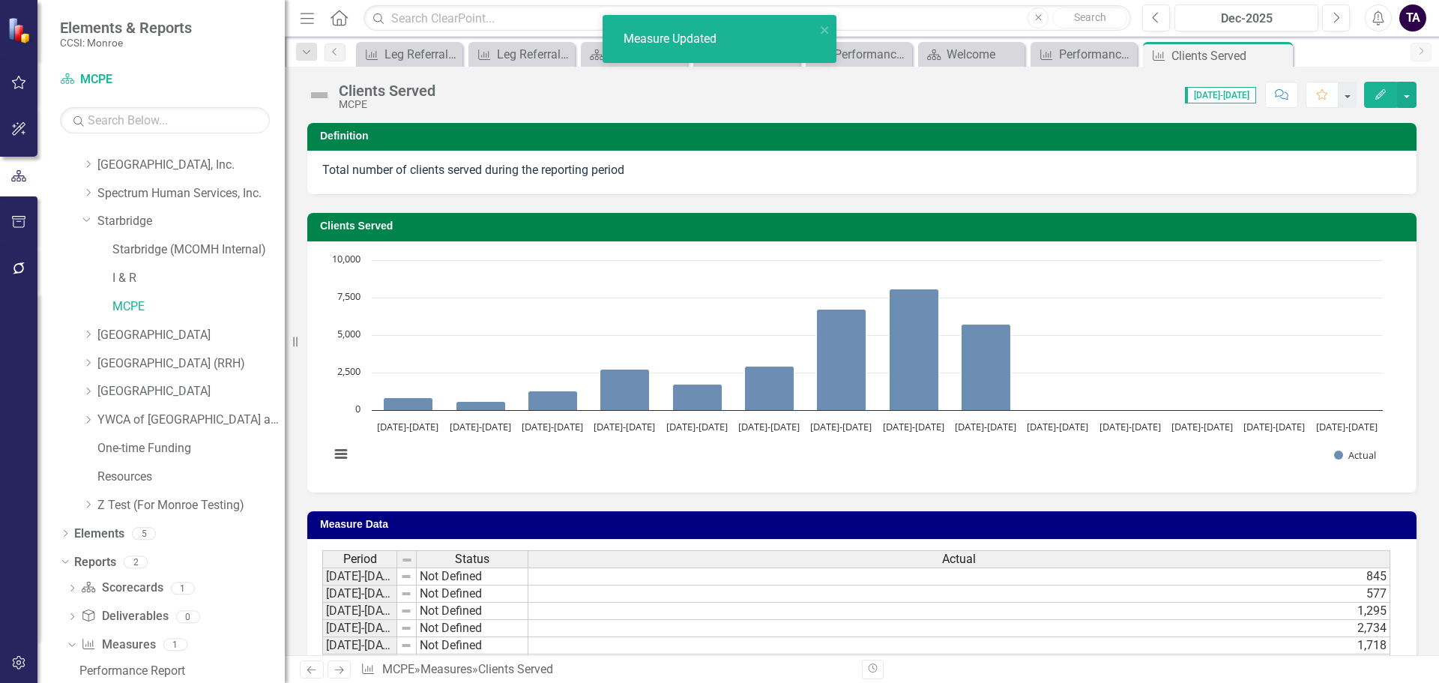
click at [1032, 480] on div "Chart Bar chart with 14 bars. Clients Served (Chart Type: Column) Plot Bands Ac…" at bounding box center [861, 366] width 1109 height 251
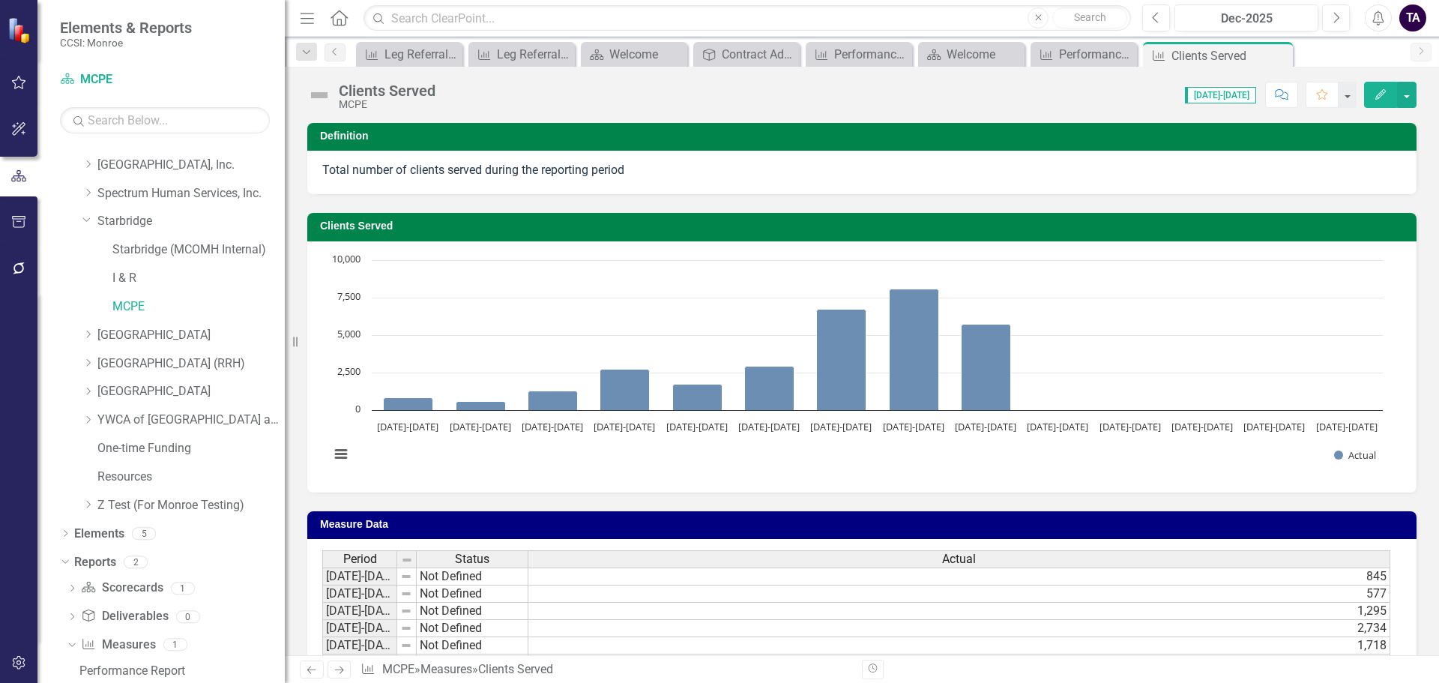
click at [0, 0] on icon "Close" at bounding box center [0, 0] width 0 height 0
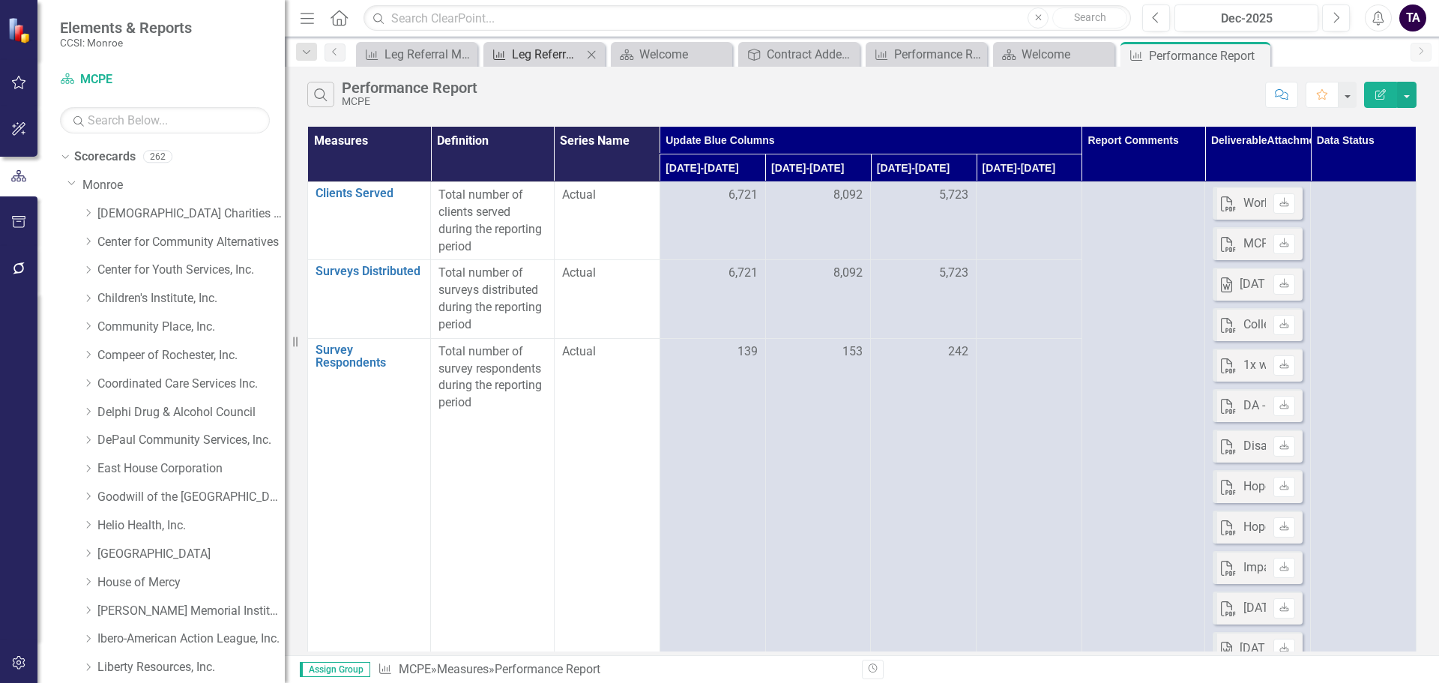
click at [530, 57] on div "Leg Referral Measures (Semi-Annual)" at bounding box center [547, 54] width 70 height 19
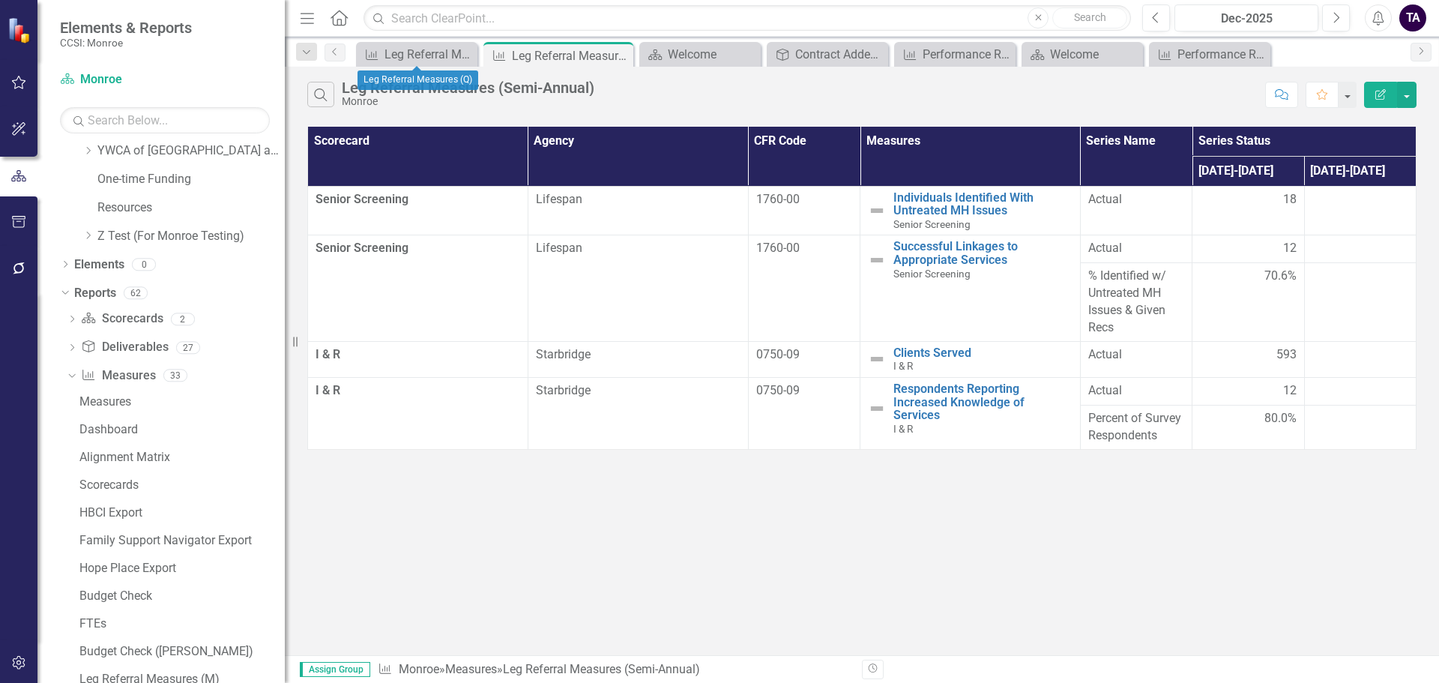
scroll to position [1289, 0]
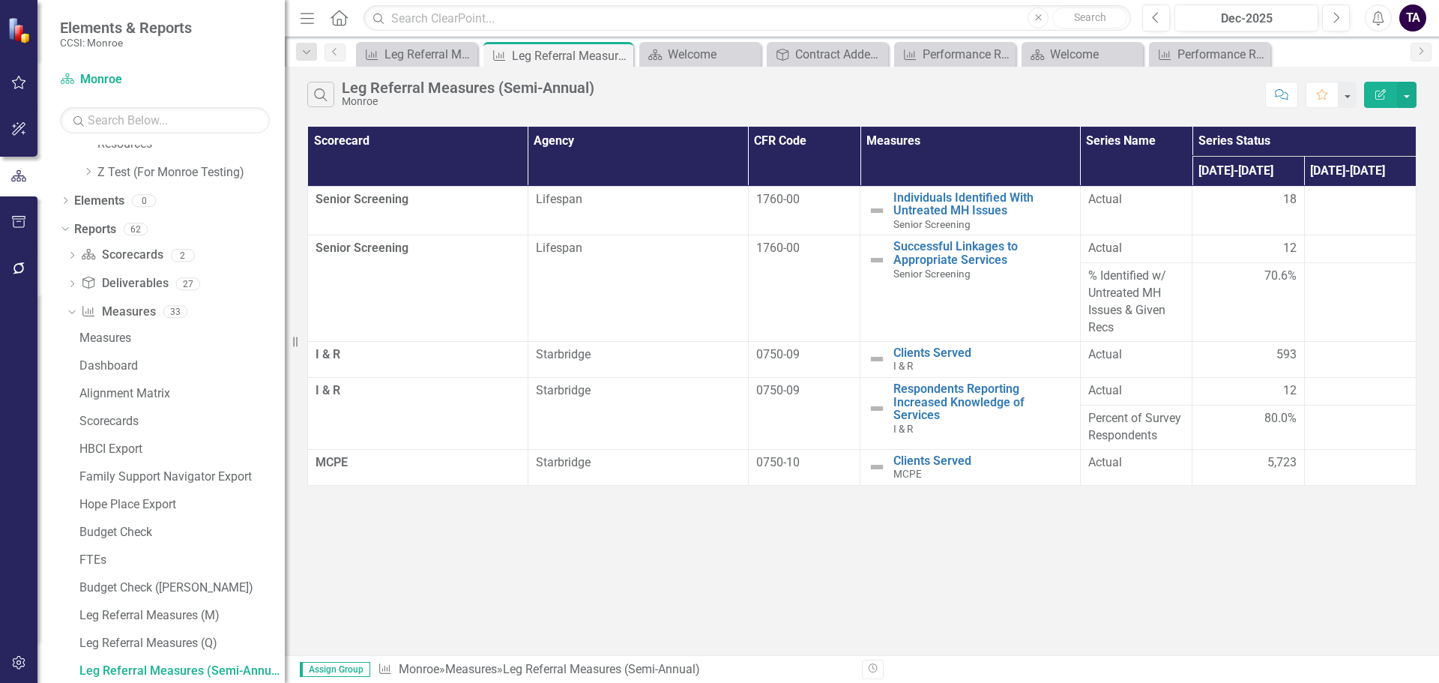
click at [758, 497] on div "Search Leg Referral Measures (Semi-Annual) Monroe Comment Favorite Edit Report …" at bounding box center [862, 361] width 1154 height 588
click at [1404, 97] on button "button" at bounding box center [1406, 95] width 19 height 26
click at [1366, 173] on link "Excel Export to Excel" at bounding box center [1356, 180] width 118 height 28
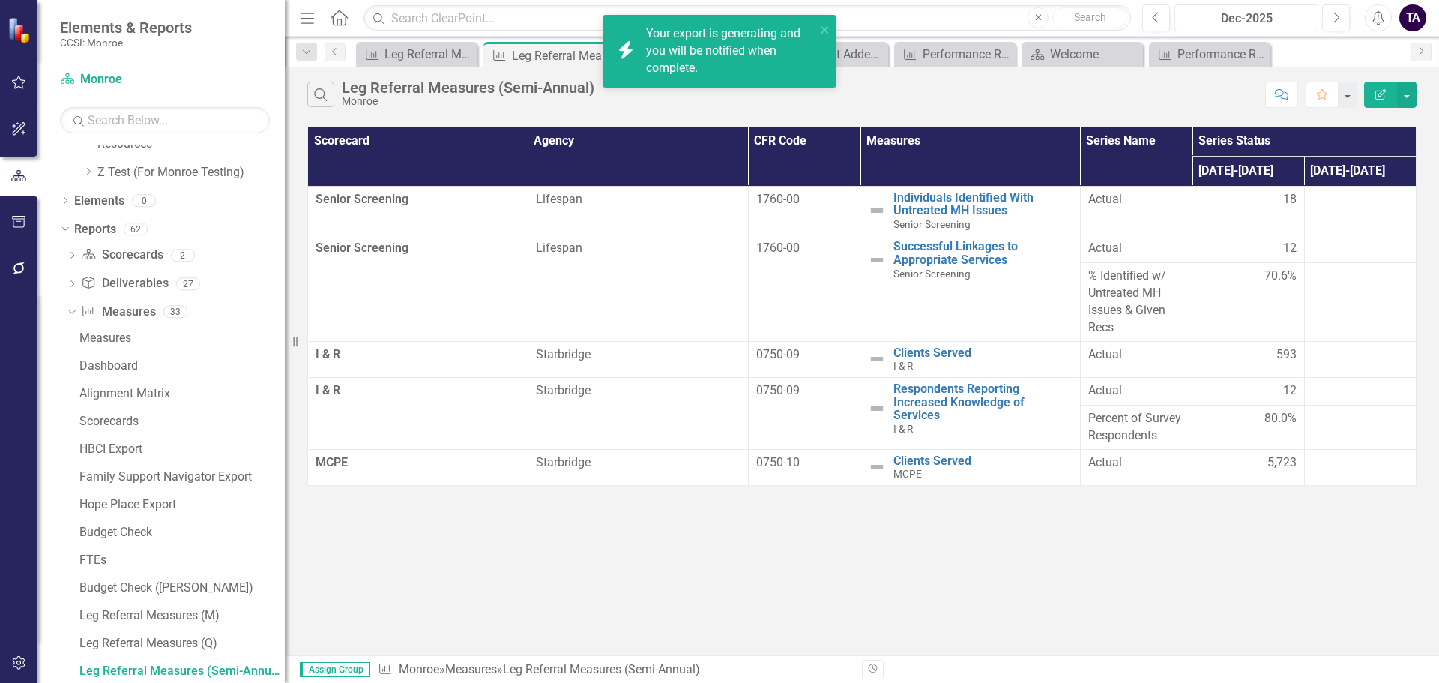
click at [1243, 19] on div "Dec-2025" at bounding box center [1246, 19] width 133 height 18
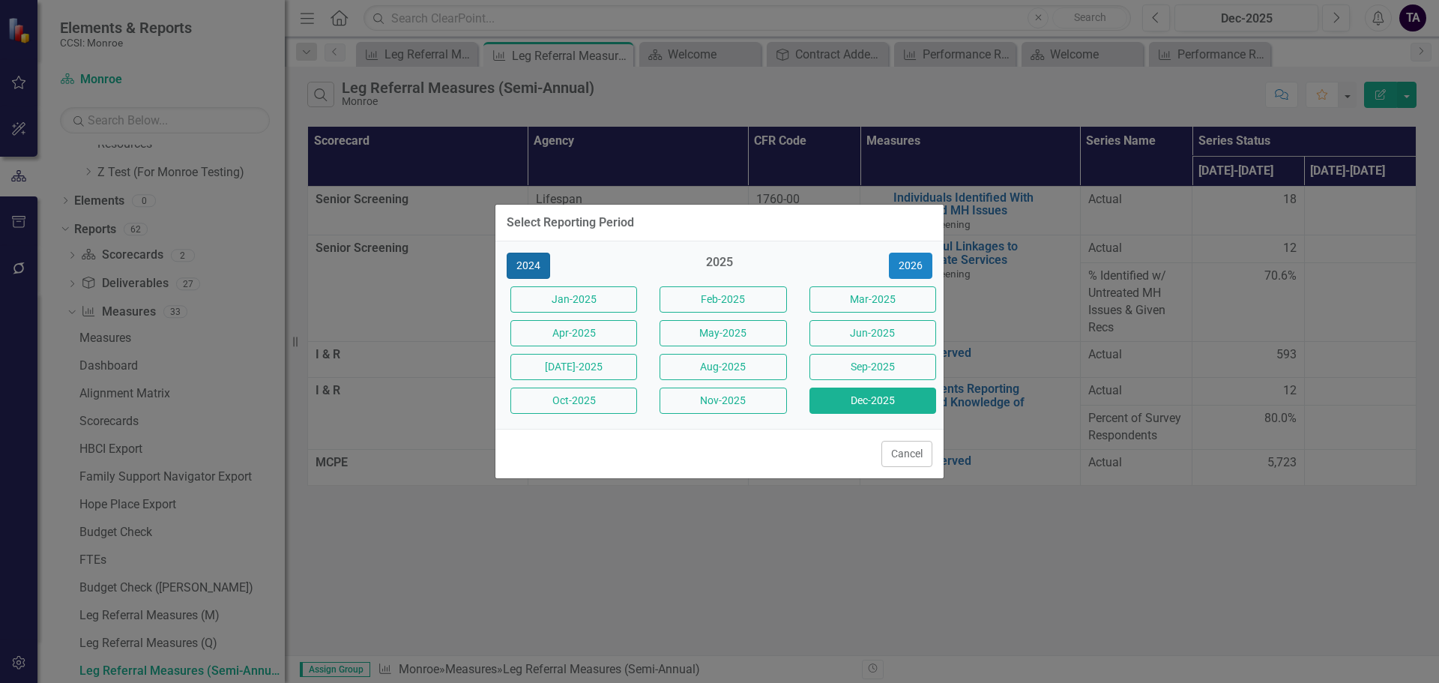
click at [522, 267] on button "2024" at bounding box center [528, 266] width 43 height 26
click at [860, 396] on button "Dec-2024" at bounding box center [872, 400] width 127 height 26
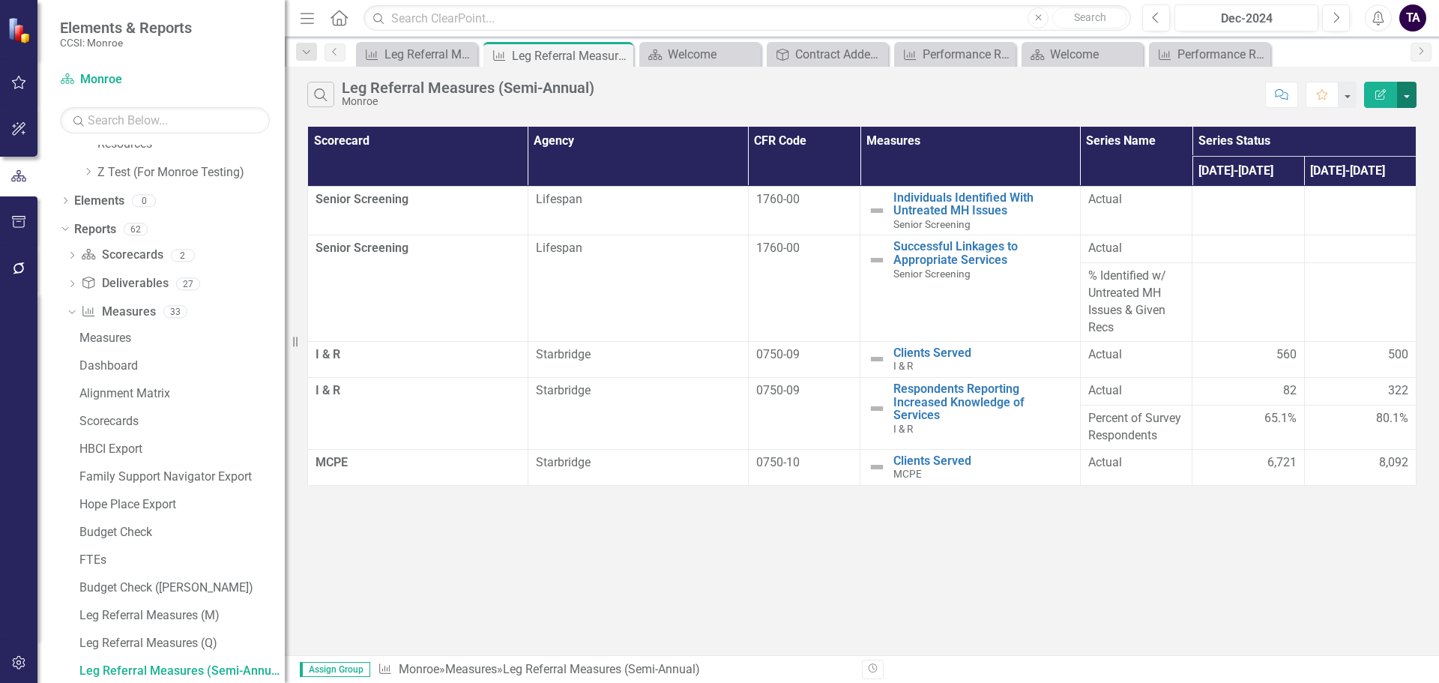
click at [1412, 94] on button "button" at bounding box center [1406, 95] width 19 height 26
click at [1368, 171] on link "Excel Export to Excel" at bounding box center [1356, 180] width 118 height 28
click at [1258, 537] on div "Search Leg Referral Measures (Semi-Annual) Monroe Comment Favorite Edit Report …" at bounding box center [862, 361] width 1154 height 588
click at [1281, 531] on div "Search Leg Referral Measures (Semi-Annual) Monroe Comment Favorite Edit Report …" at bounding box center [862, 361] width 1154 height 588
